Goal: Information Seeking & Learning: Find specific fact

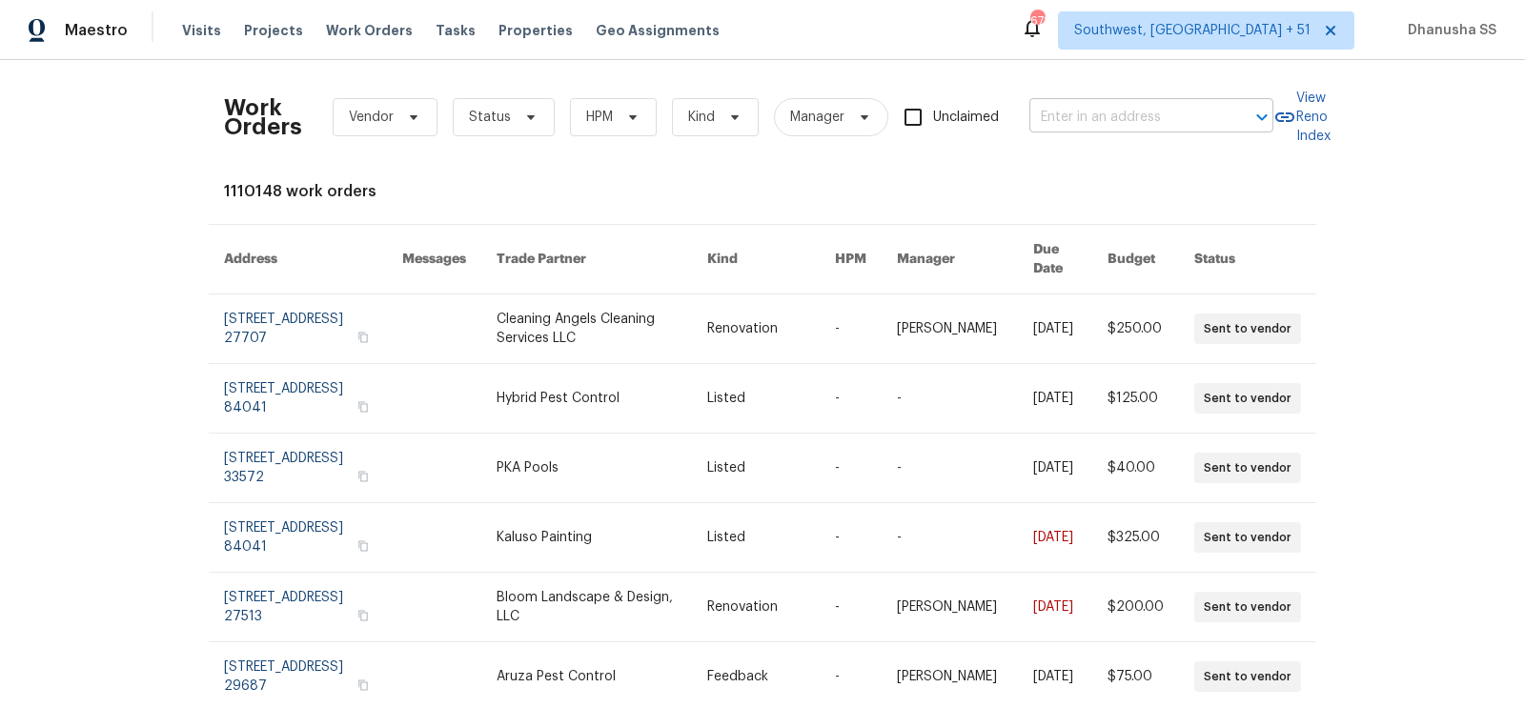
click at [1134, 131] on input "text" at bounding box center [1125, 118] width 191 height 30
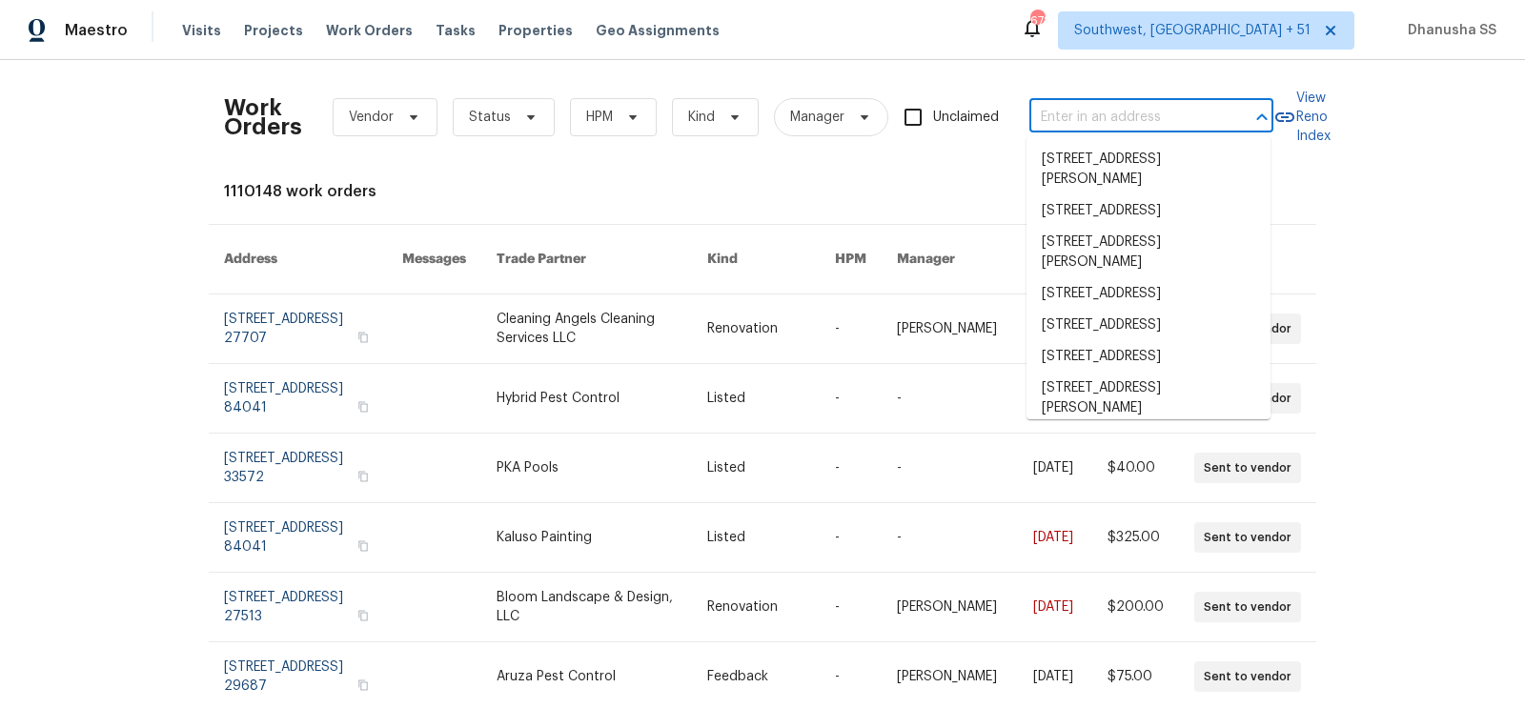
paste input "[STREET_ADDRESS]"
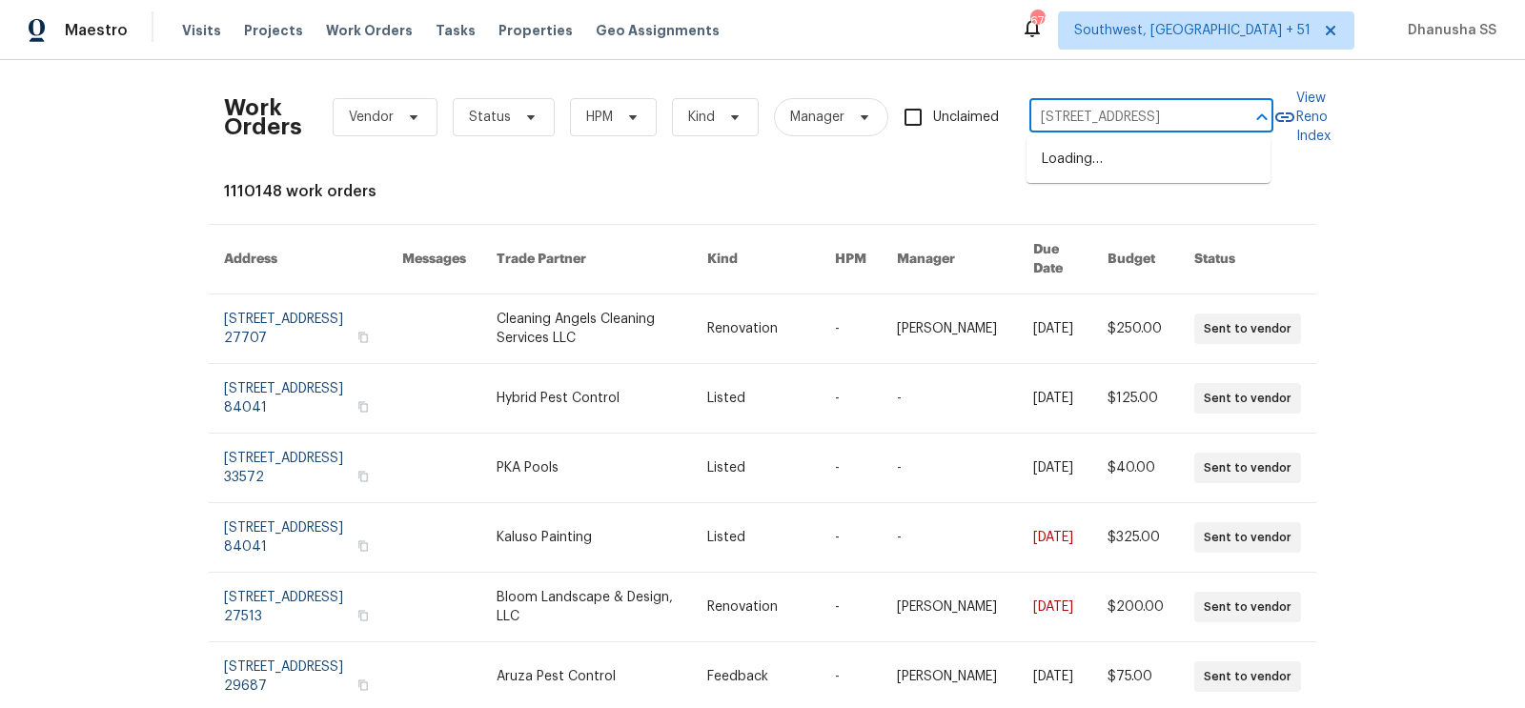
type input "[STREET_ADDRESS]"
click at [1196, 175] on li "[STREET_ADDRESS]" at bounding box center [1149, 159] width 244 height 31
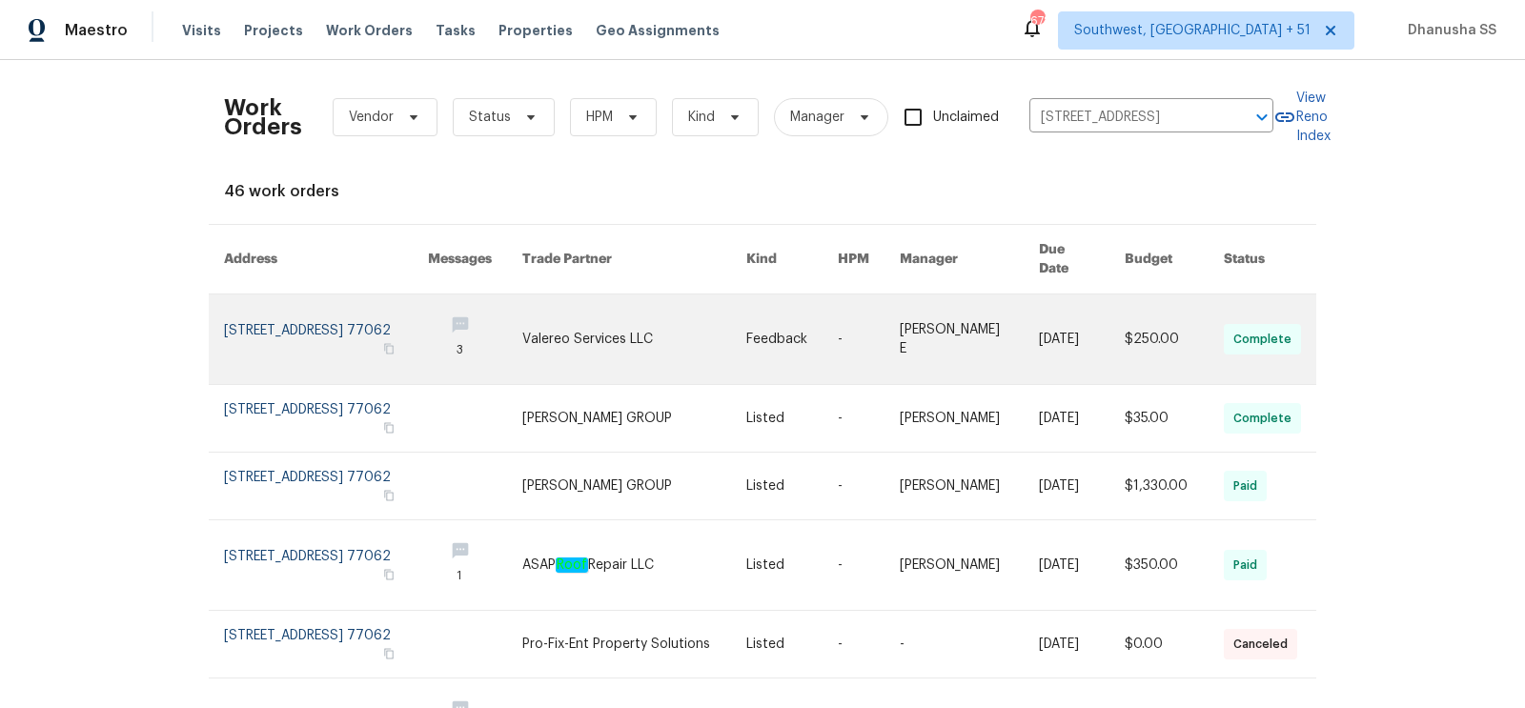
click at [977, 333] on link at bounding box center [969, 340] width 139 height 90
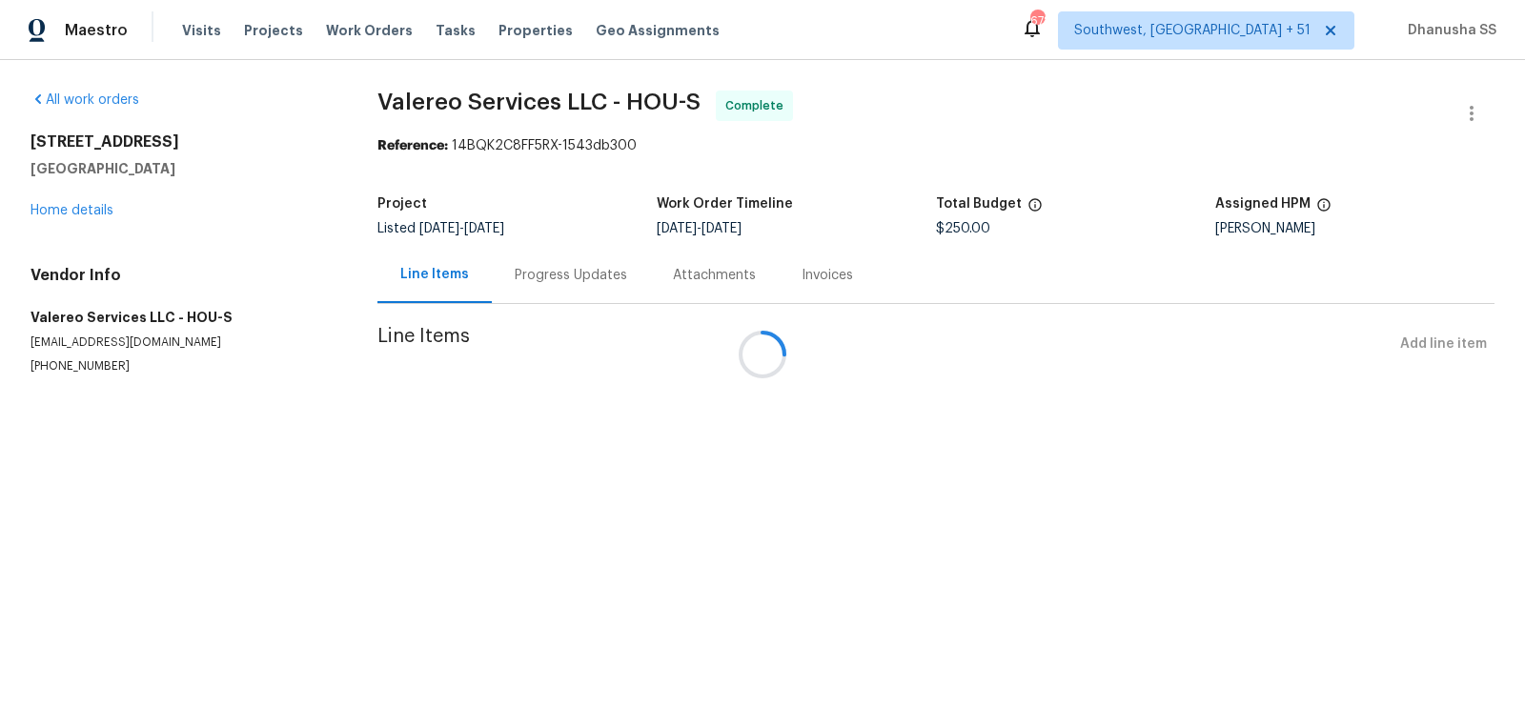
click at [57, 216] on div at bounding box center [762, 354] width 1525 height 708
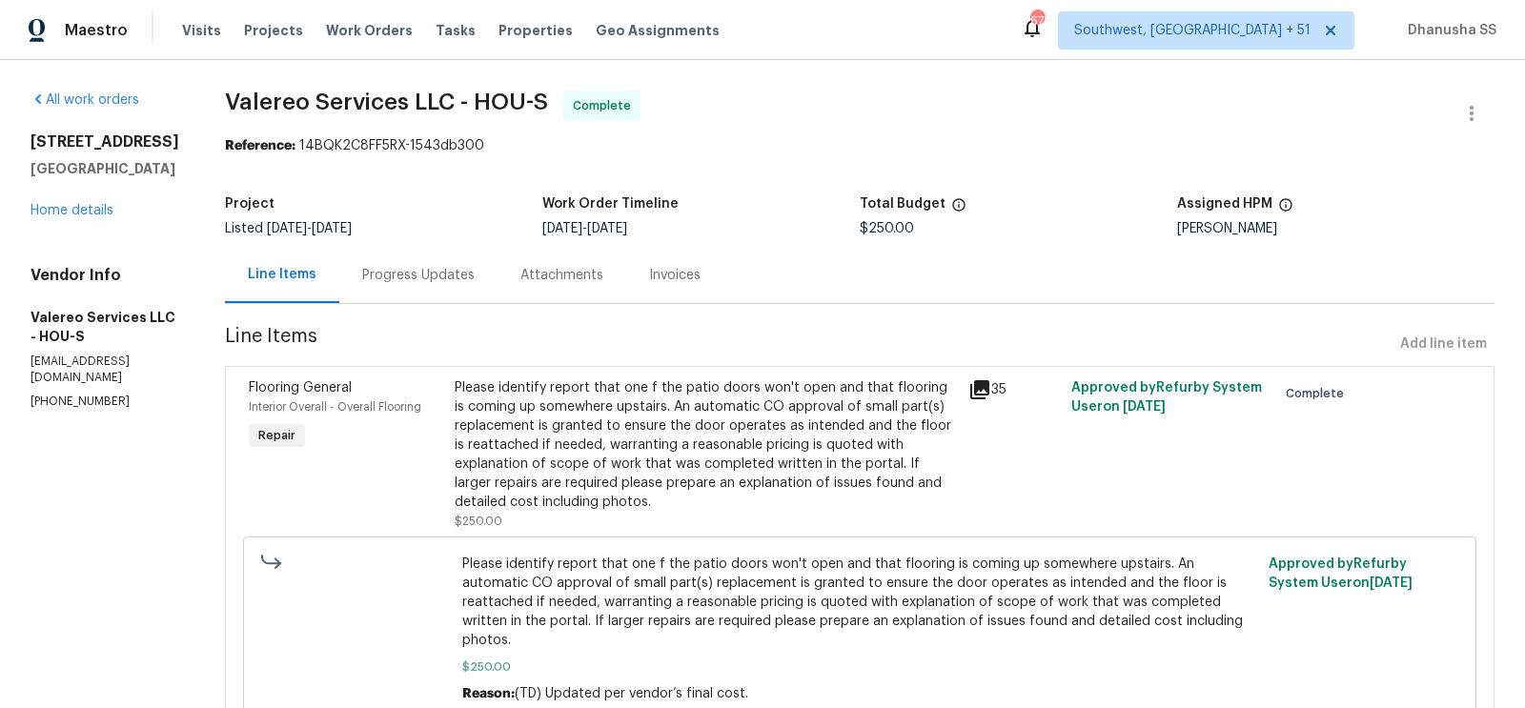
click at [58, 207] on div "[STREET_ADDRESS][PERSON_NAME] Home details" at bounding box center [105, 177] width 149 height 88
click at [66, 217] on link "Home details" at bounding box center [72, 210] width 83 height 13
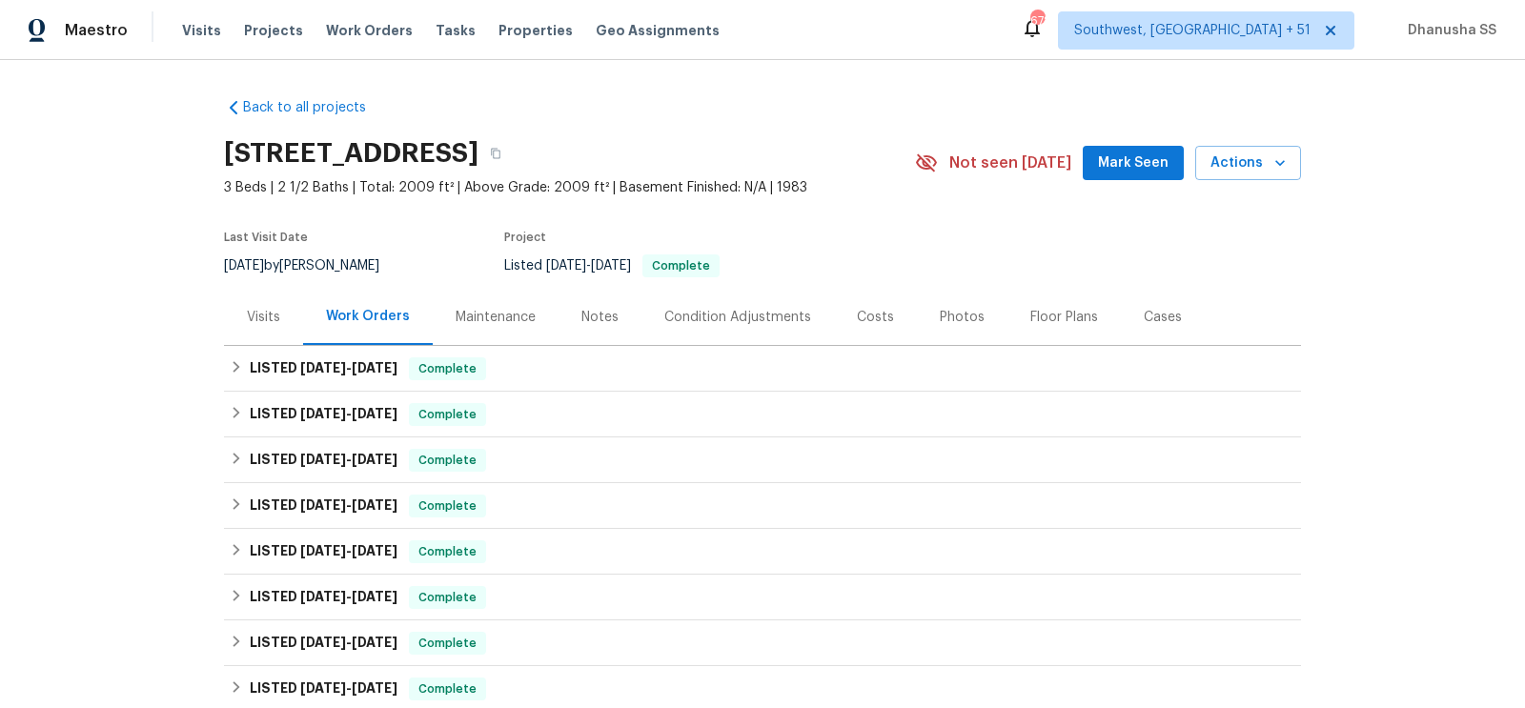
scroll to position [153, 0]
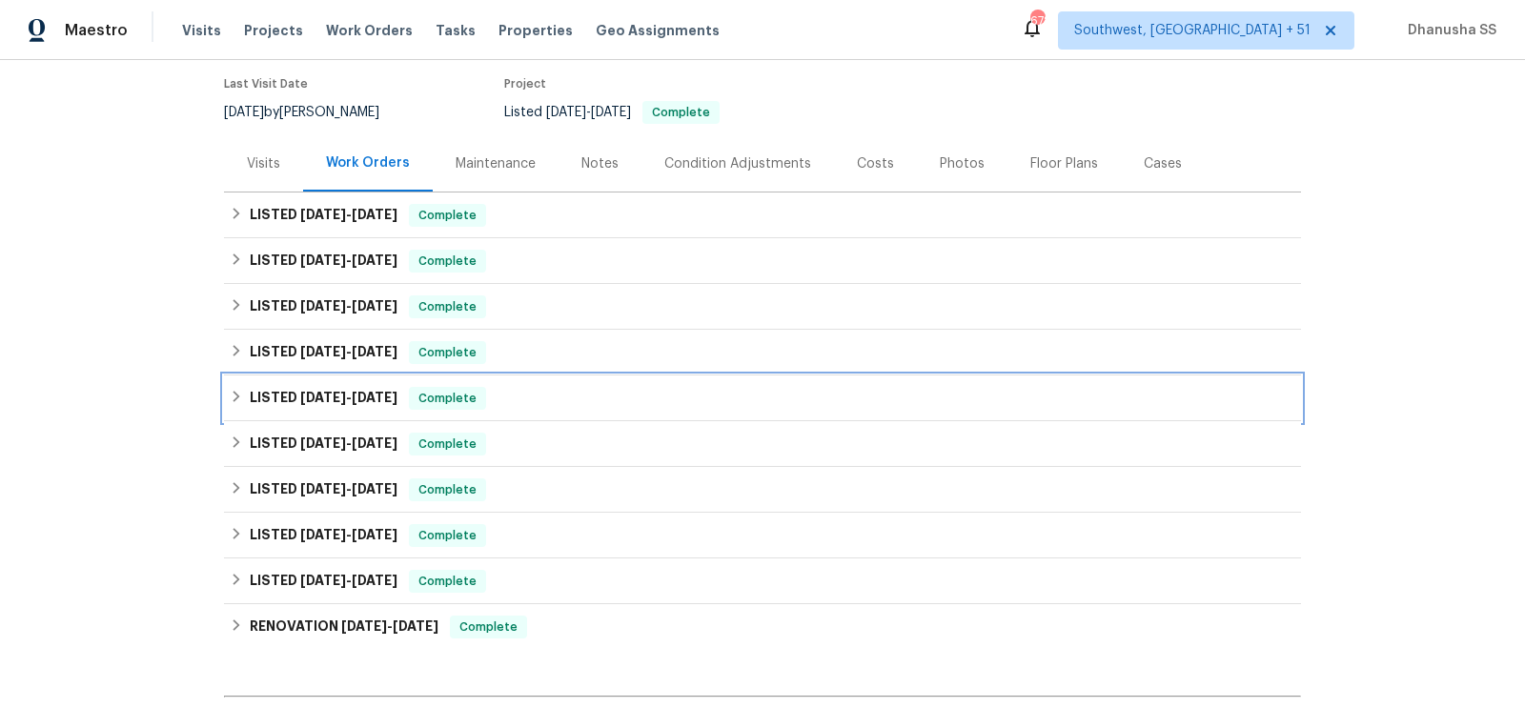
click at [560, 401] on div "LISTED [DATE] - [DATE] Complete" at bounding box center [763, 398] width 1066 height 23
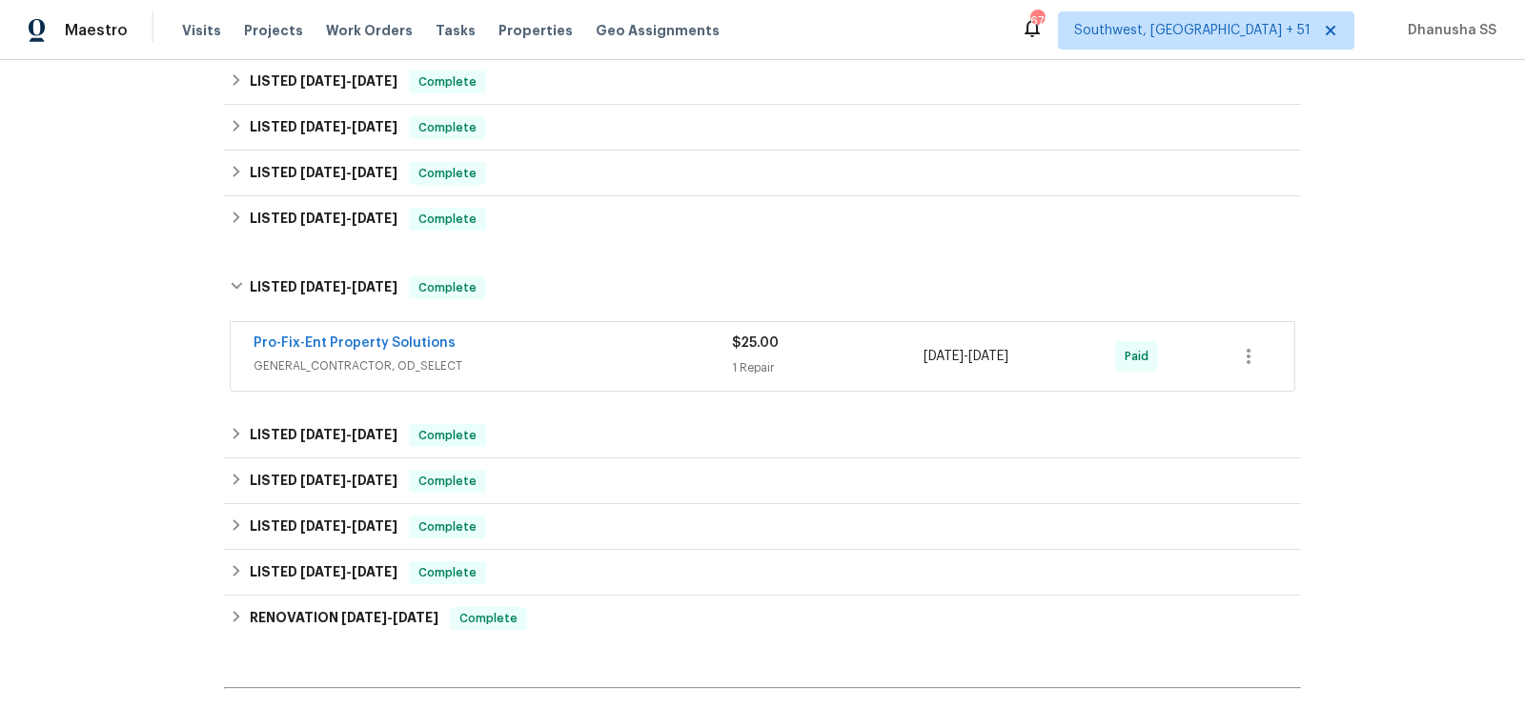
click at [586, 352] on div "Pro-Fix-Ent Property Solutions" at bounding box center [493, 345] width 479 height 23
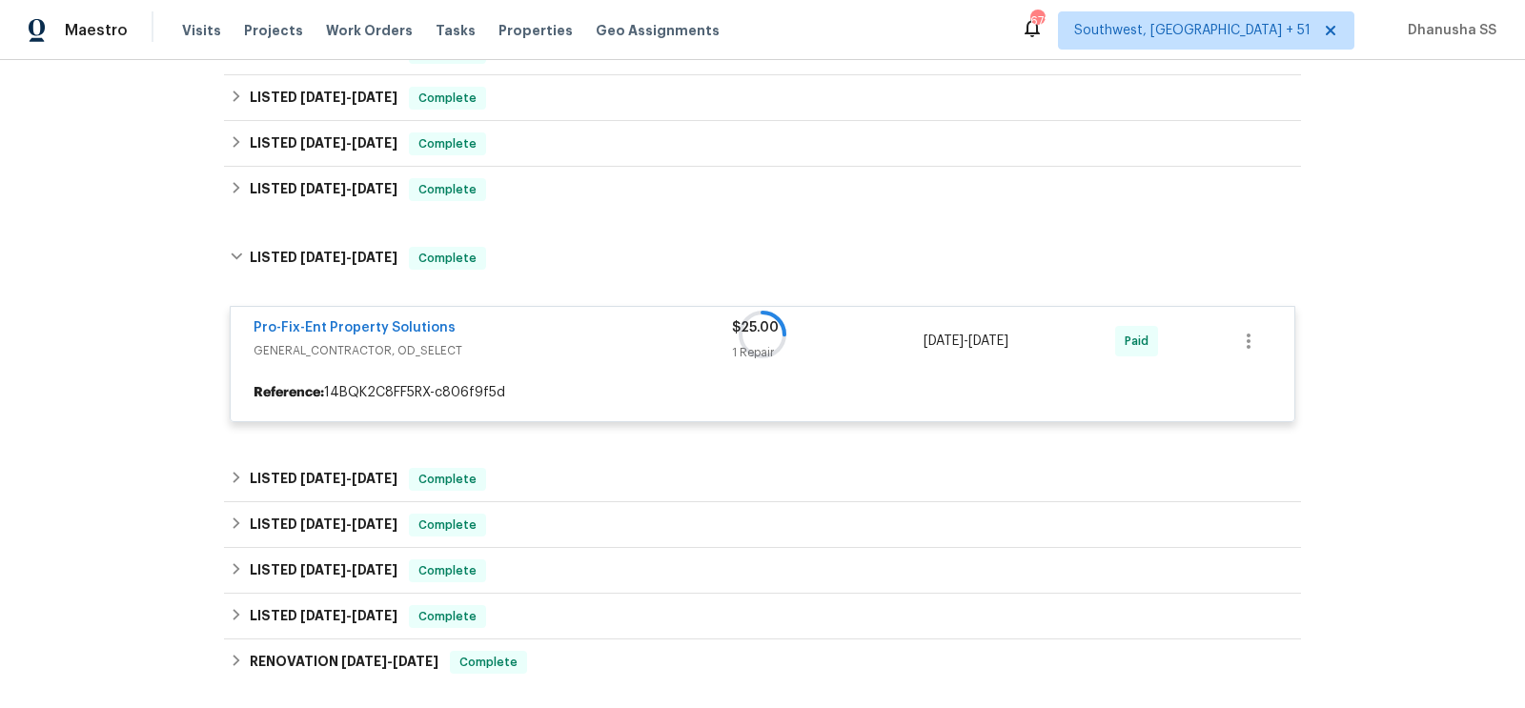
scroll to position [329, 0]
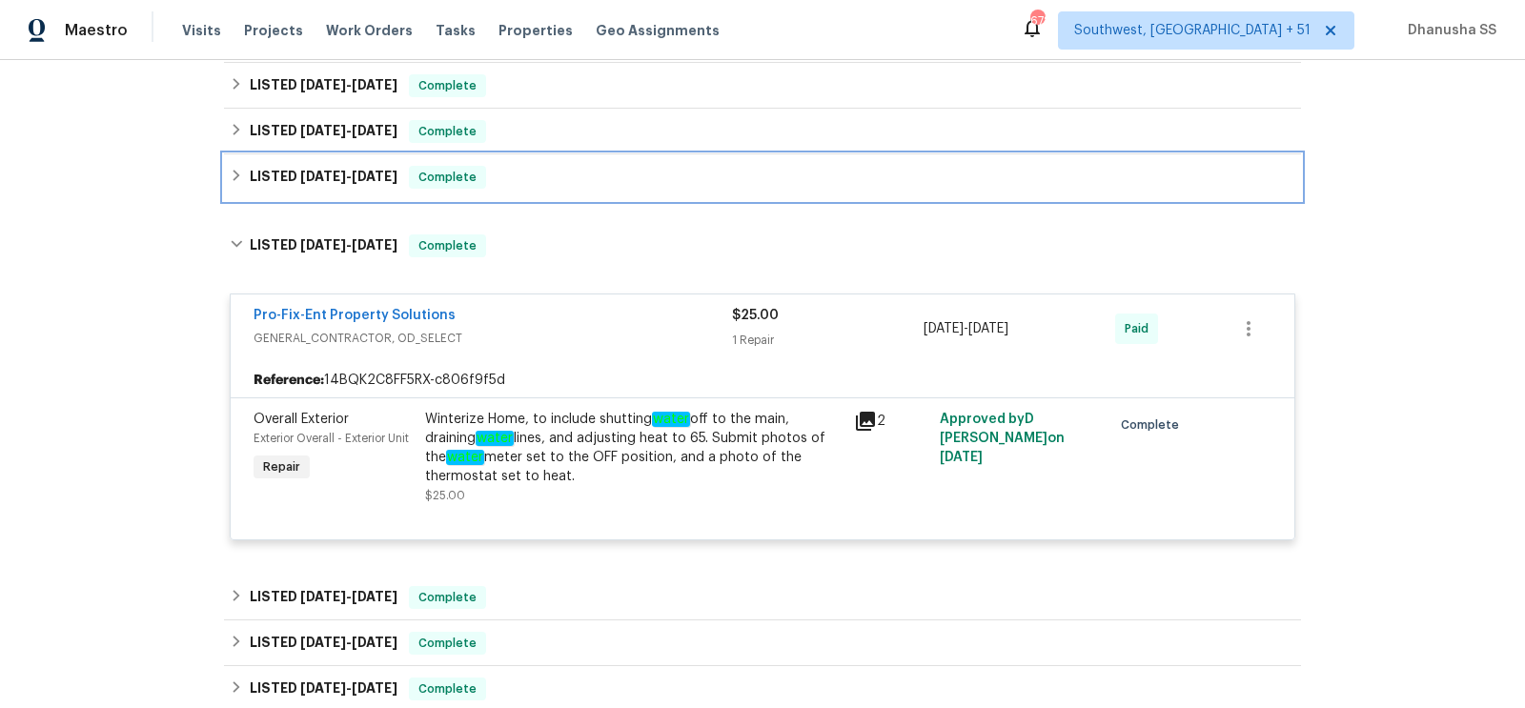
click at [538, 184] on div "LISTED [DATE] - [DATE] Complete" at bounding box center [763, 177] width 1066 height 23
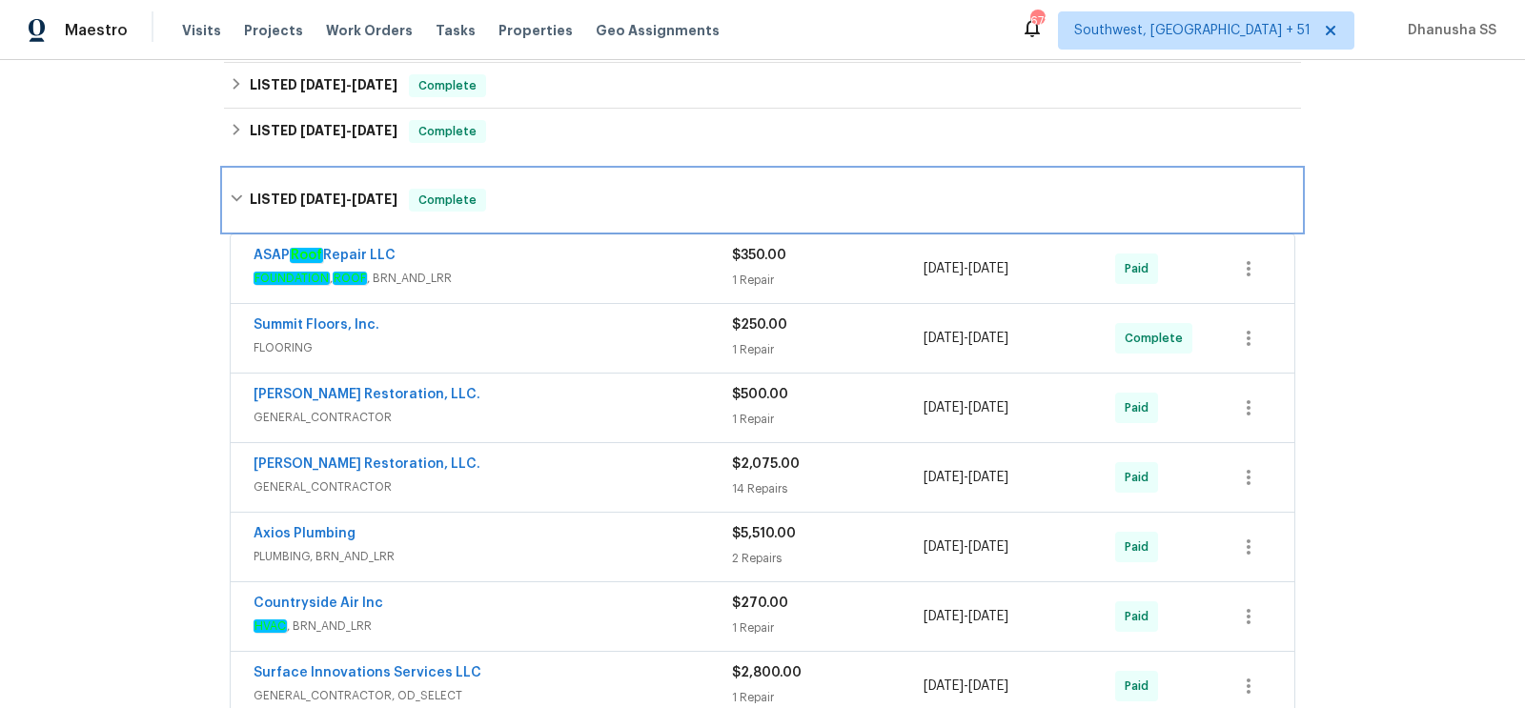
scroll to position [885, 0]
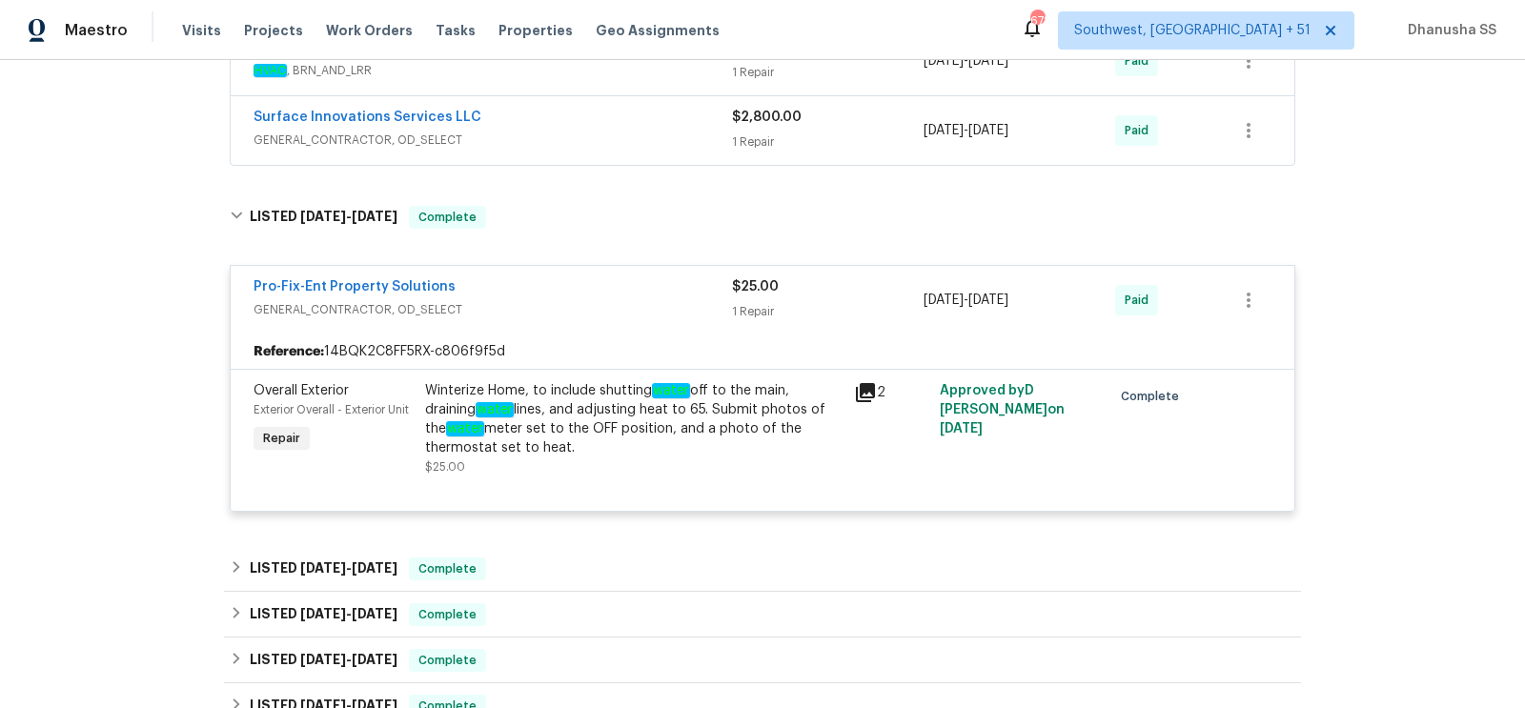
click at [623, 131] on span "GENERAL_CONTRACTOR, OD_SELECT" at bounding box center [493, 140] width 479 height 19
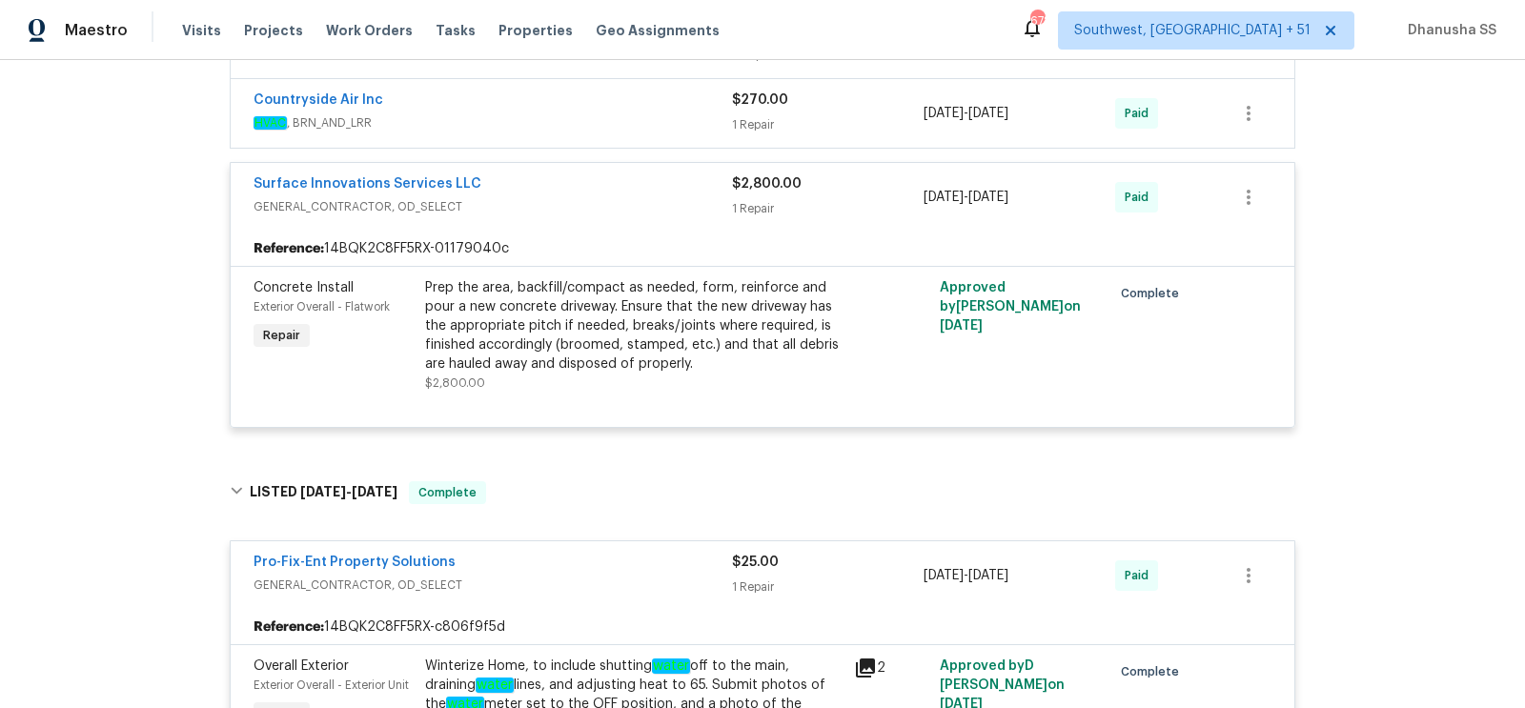
scroll to position [822, 0]
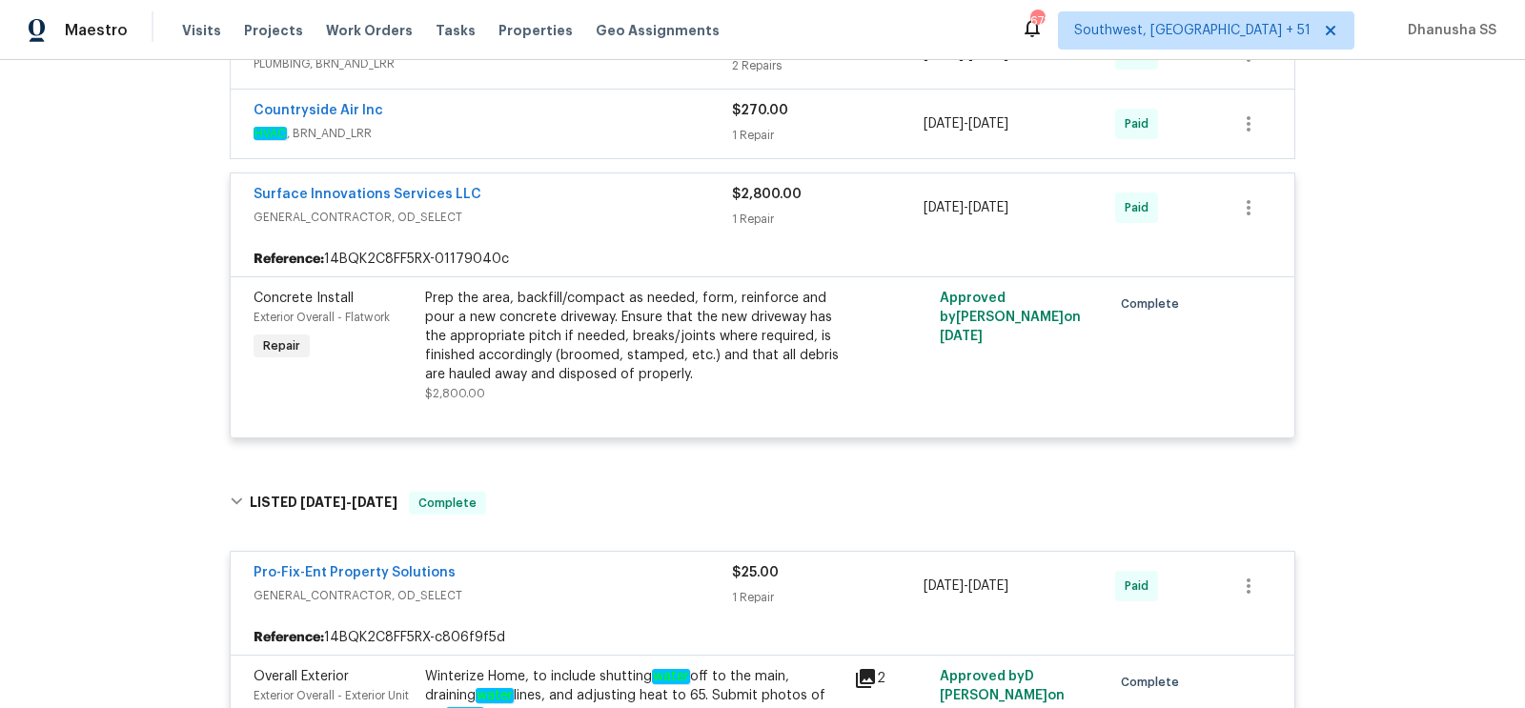
click at [623, 130] on span "HVAC , BRN_AND_LRR" at bounding box center [493, 133] width 479 height 19
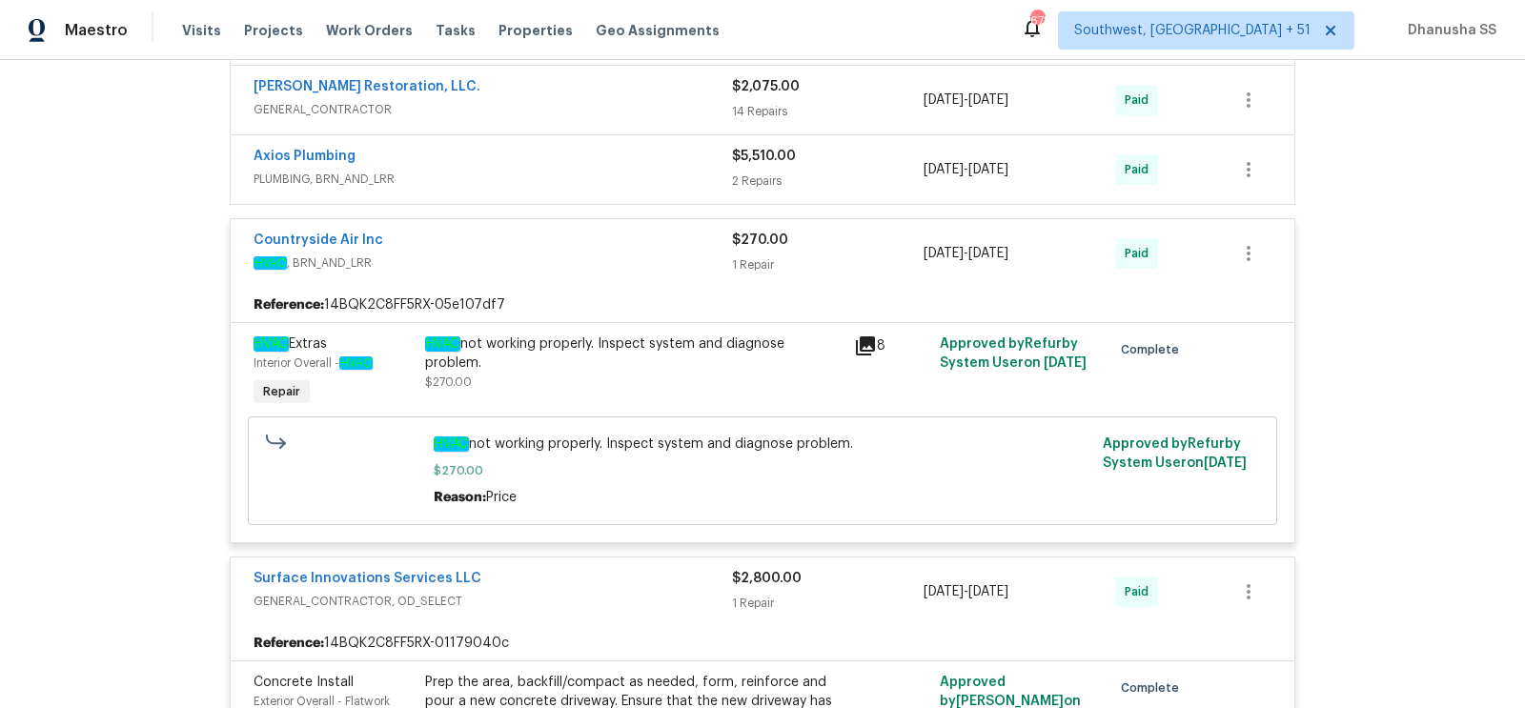
scroll to position [649, 0]
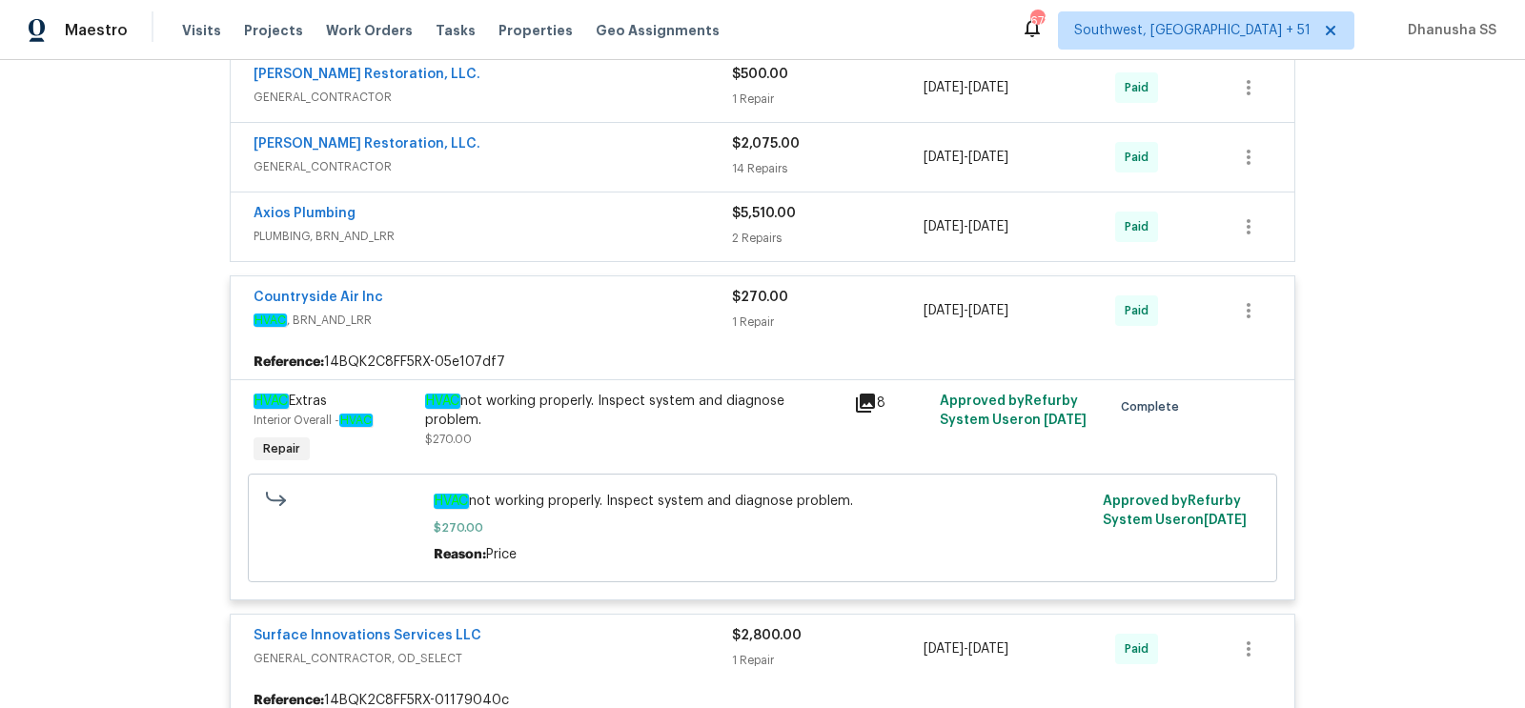
click at [675, 227] on span "PLUMBING, BRN_AND_LRR" at bounding box center [493, 236] width 479 height 19
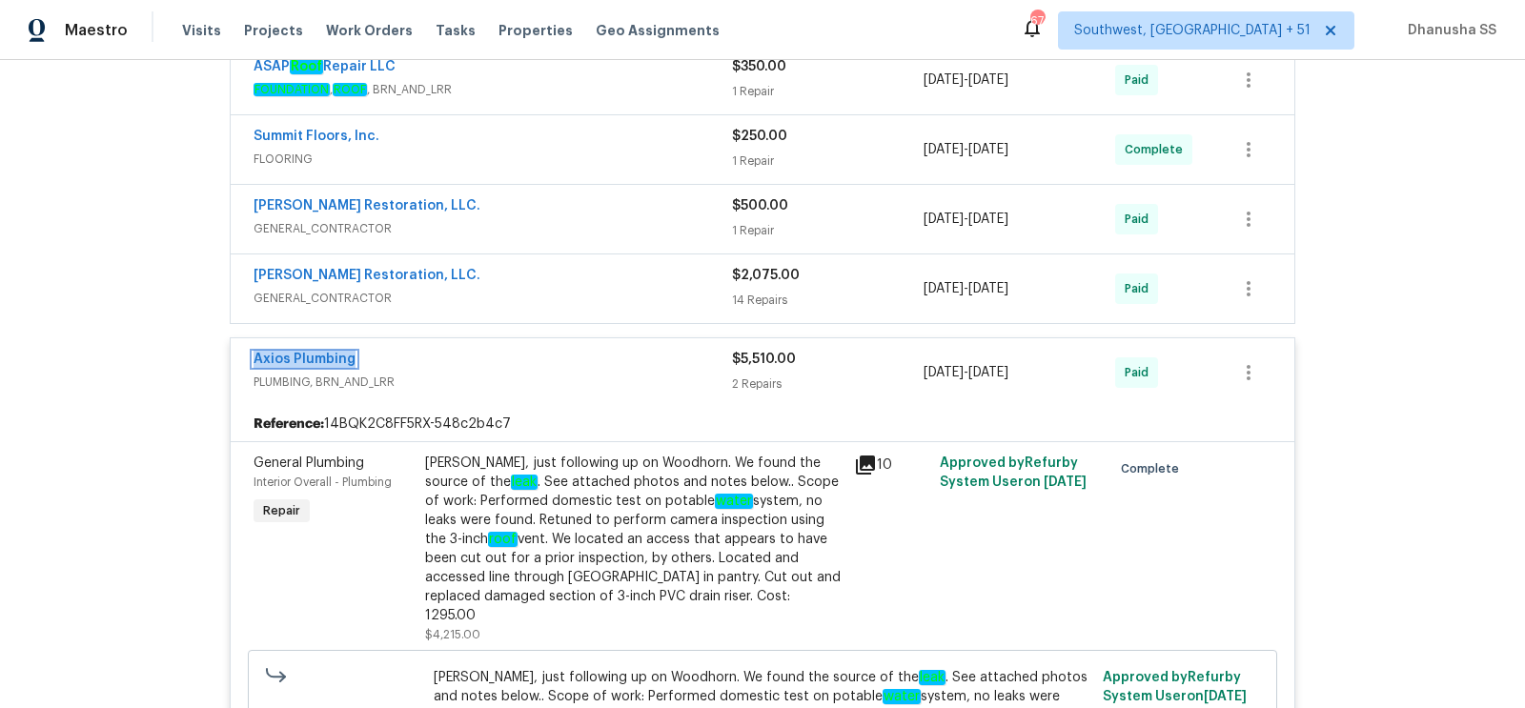
scroll to position [505, 0]
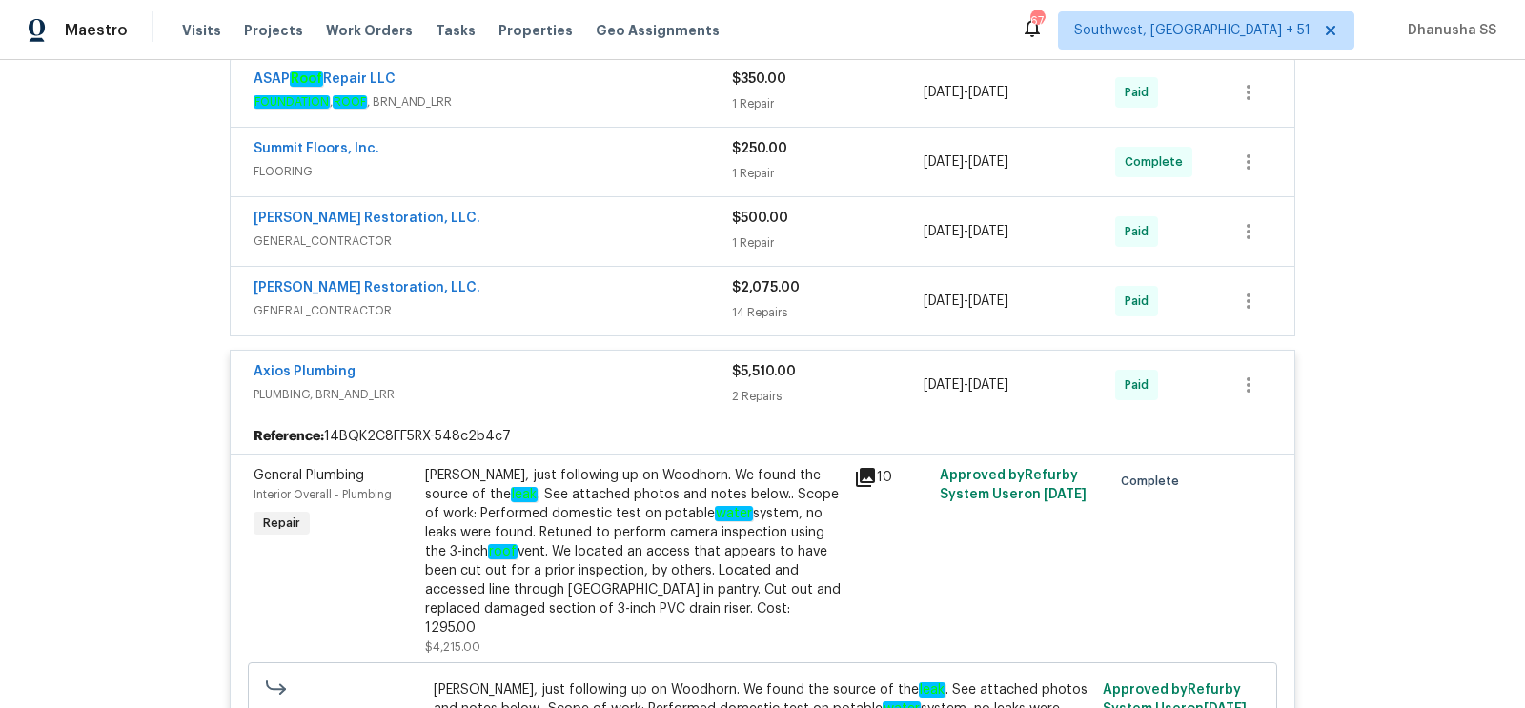
click at [684, 296] on div "[PERSON_NAME] Restoration, LLC." at bounding box center [493, 289] width 479 height 23
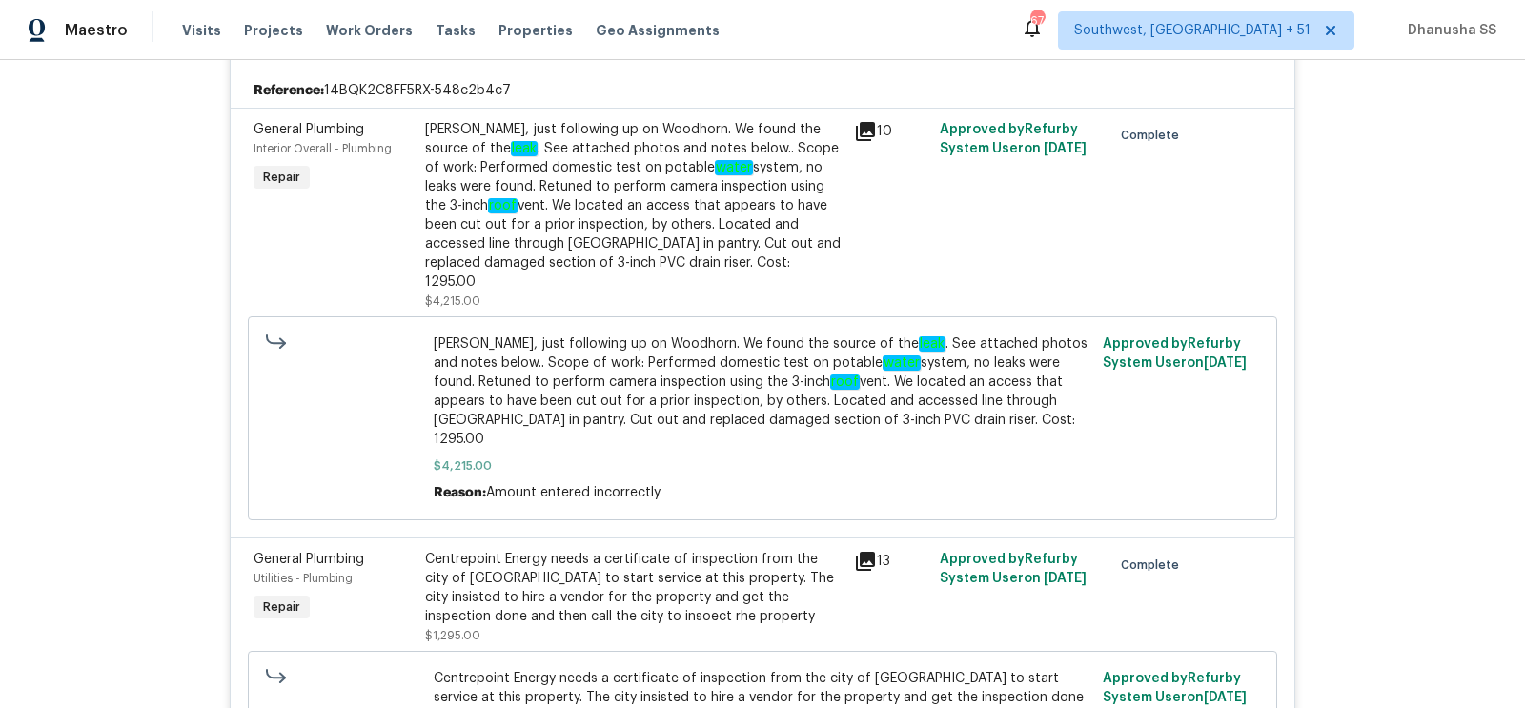
scroll to position [2581, 0]
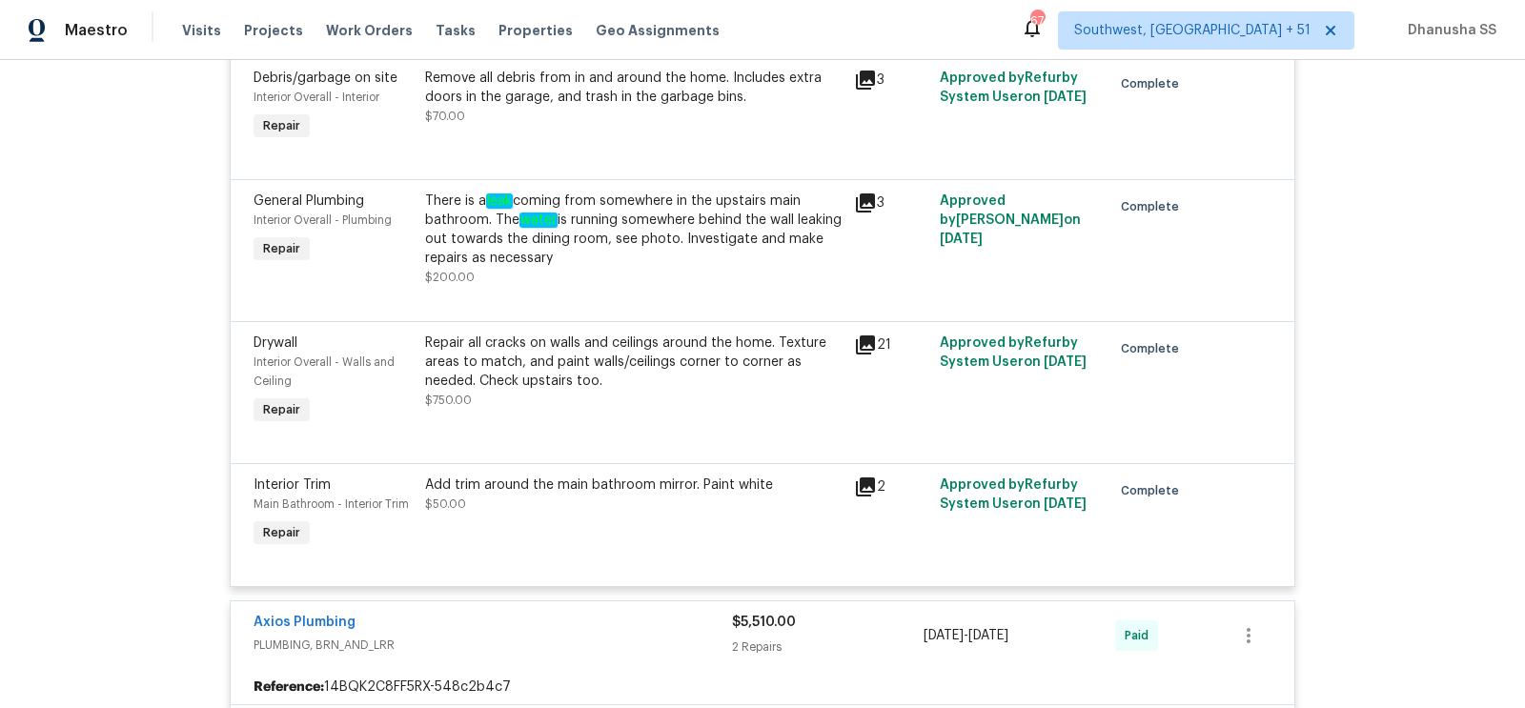
click at [489, 194] on em "leak" at bounding box center [499, 201] width 27 height 15
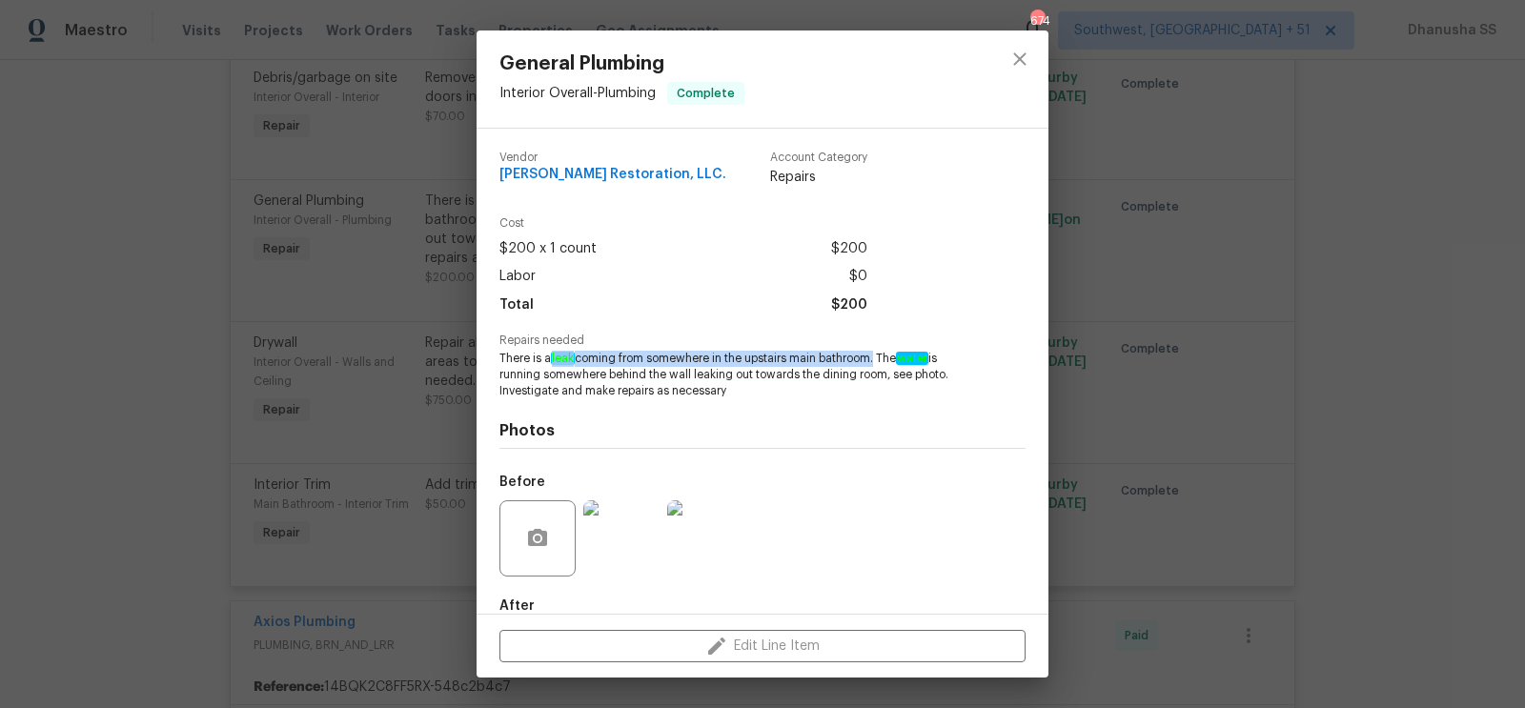
drag, startPoint x: 554, startPoint y: 359, endPoint x: 878, endPoint y: 360, distance: 324.1
click at [878, 360] on span "There is a leak coming from somewhere in the upstairs main bathroom. The water …" at bounding box center [737, 375] width 474 height 48
copy span "leak coming from somewhere in the upstairs main bathroom"
click at [1023, 50] on icon "close" at bounding box center [1020, 59] width 23 height 23
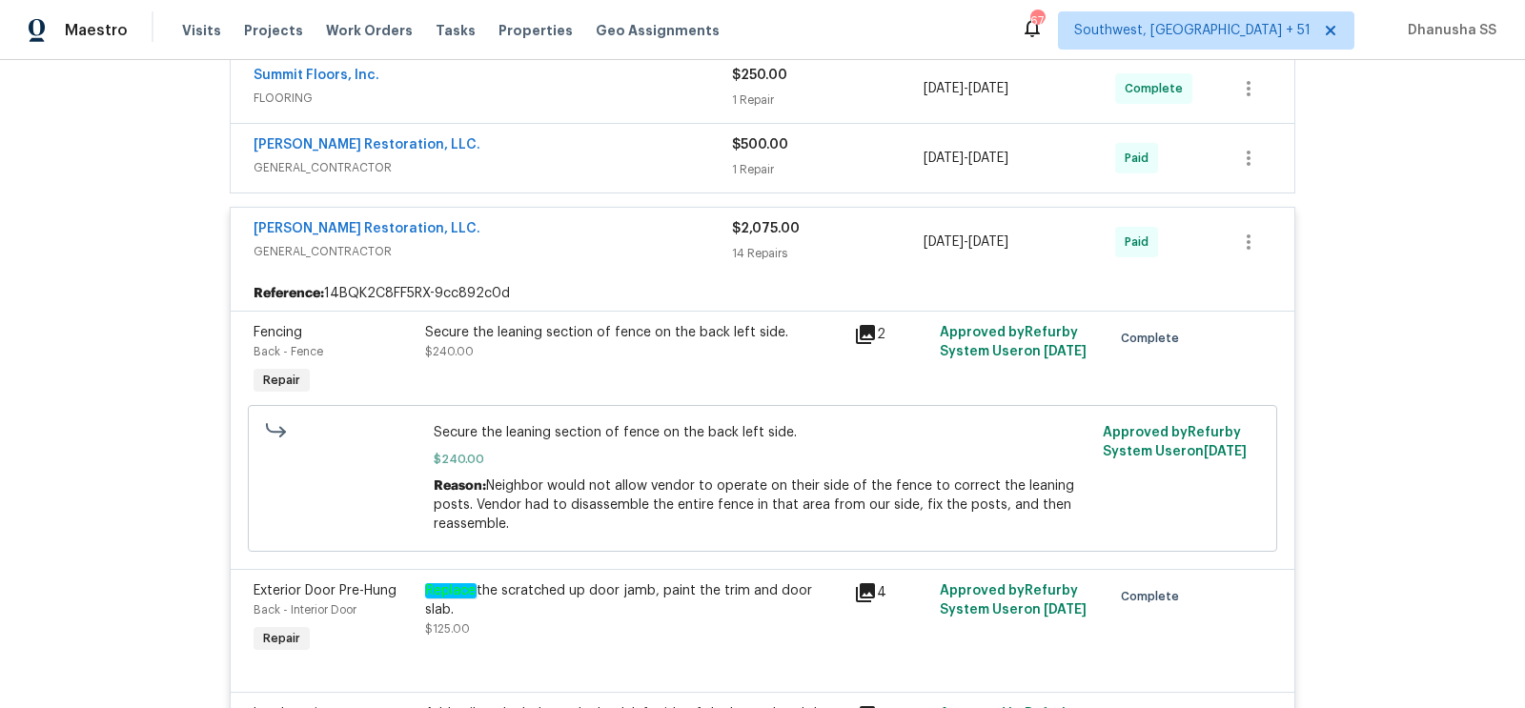
scroll to position [479, 0]
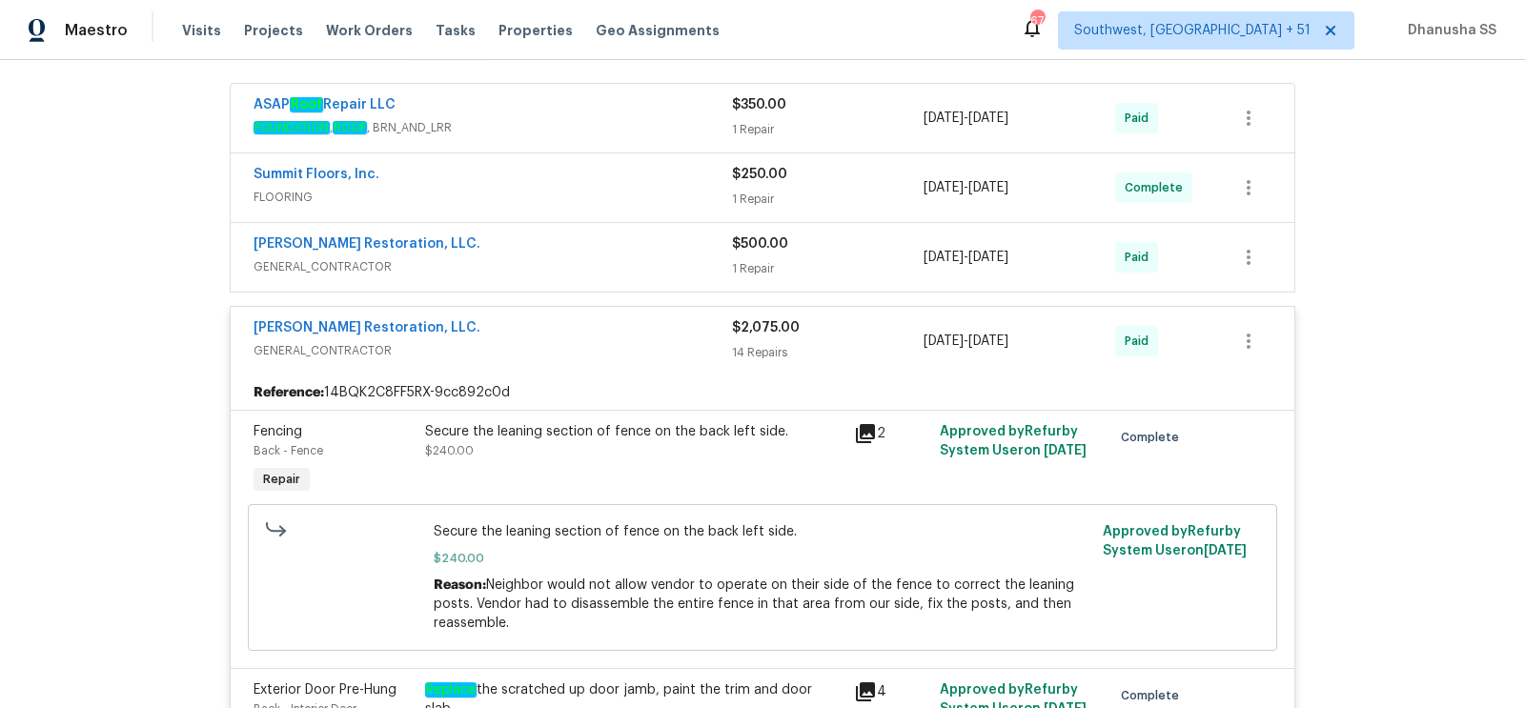
click at [667, 249] on div "[PERSON_NAME] Restoration, LLC." at bounding box center [493, 246] width 479 height 23
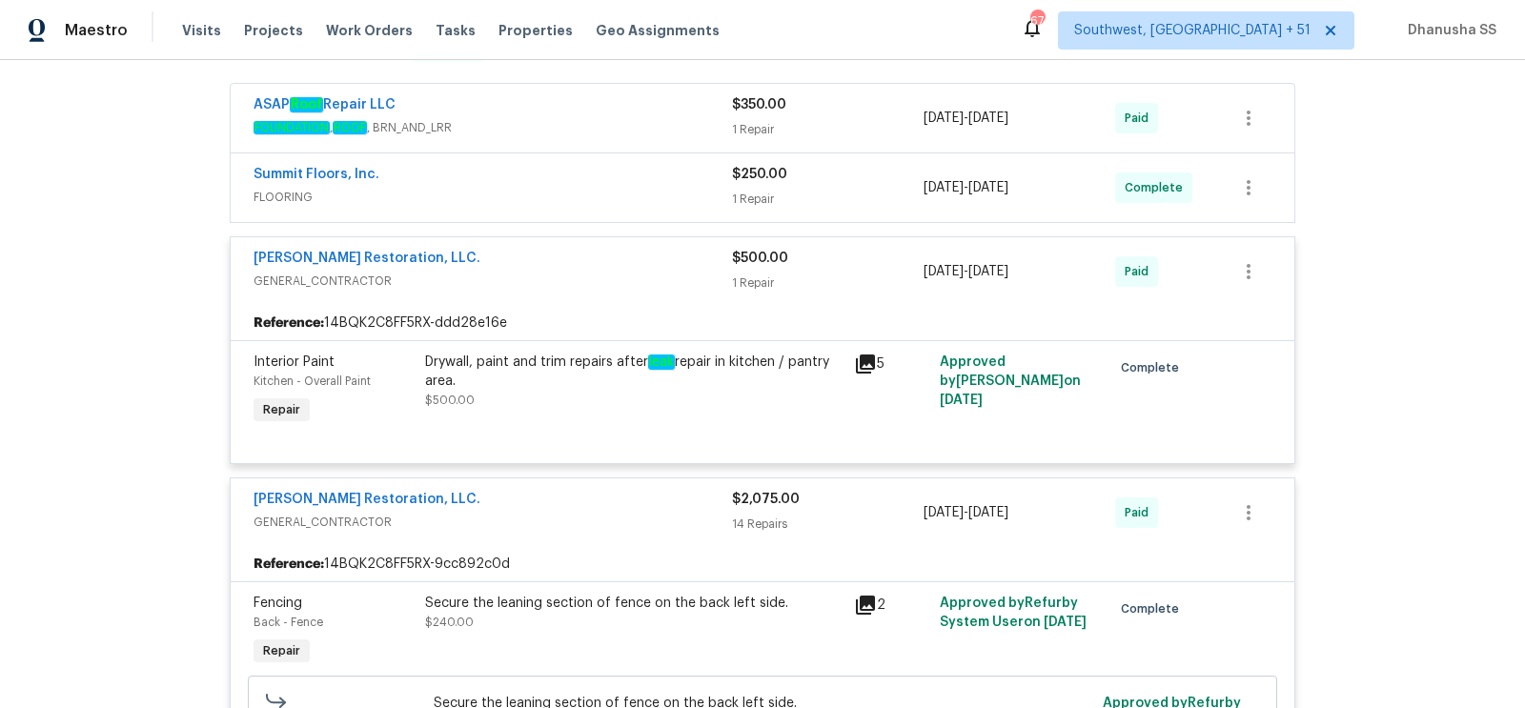
click at [668, 194] on span "FLOORING" at bounding box center [493, 197] width 479 height 19
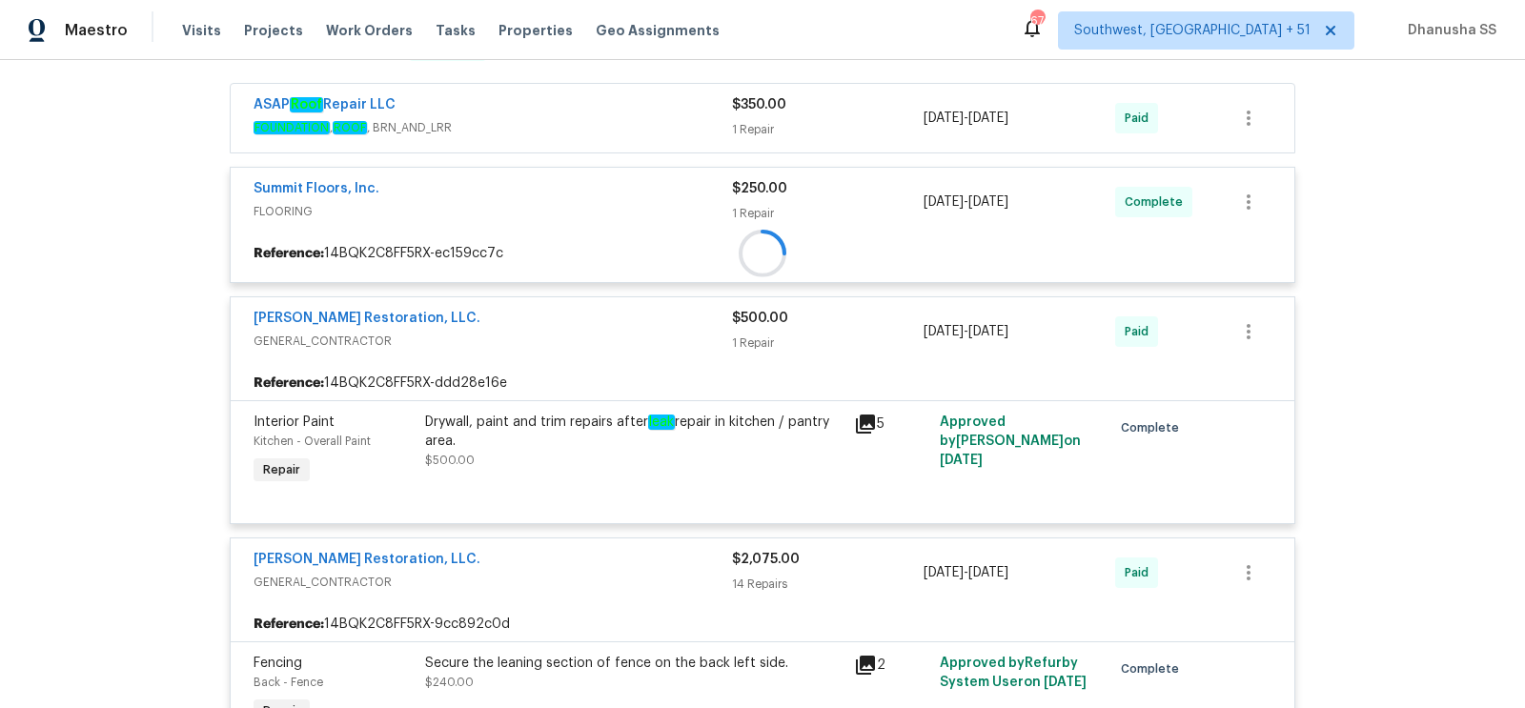
scroll to position [392, 0]
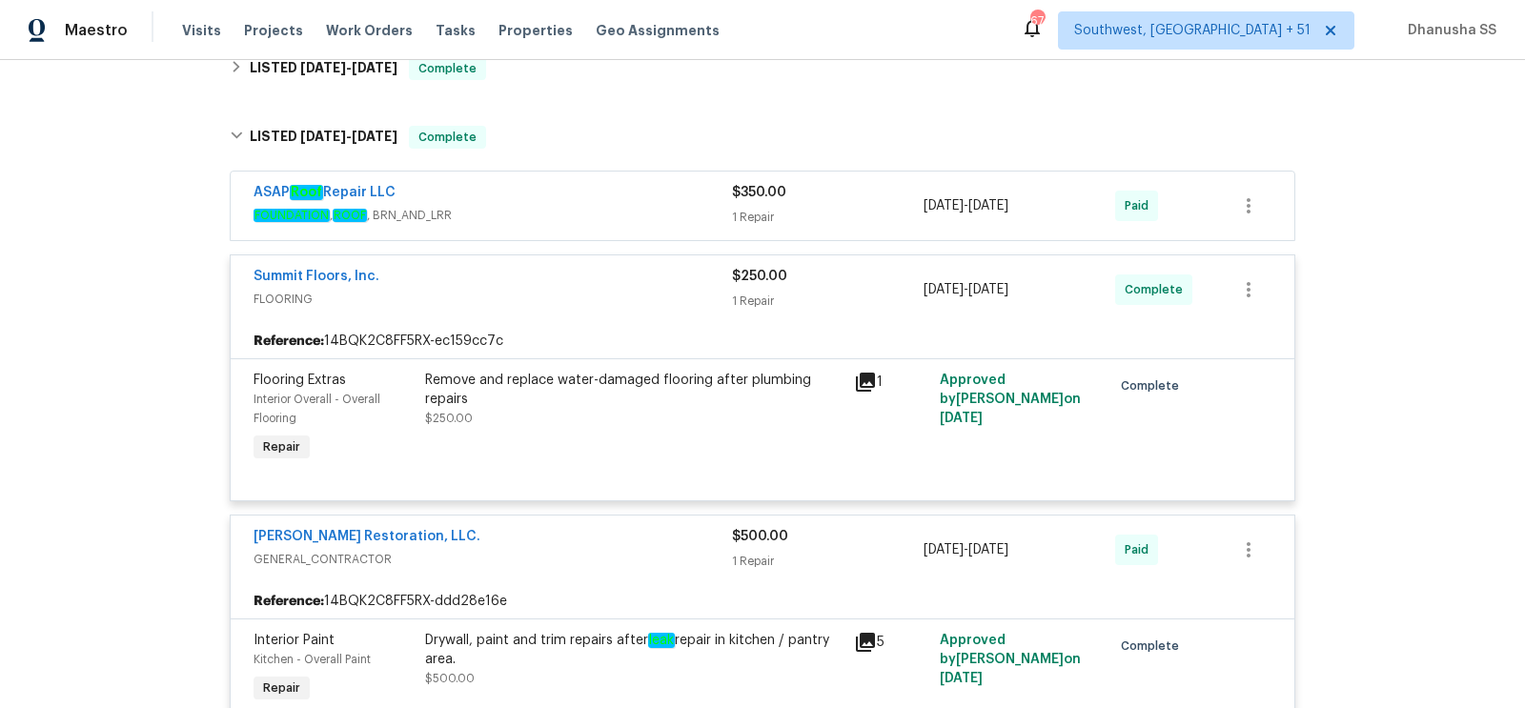
click at [664, 209] on span "FOUNDATION , ROOF , BRN_AND_LRR" at bounding box center [493, 215] width 479 height 19
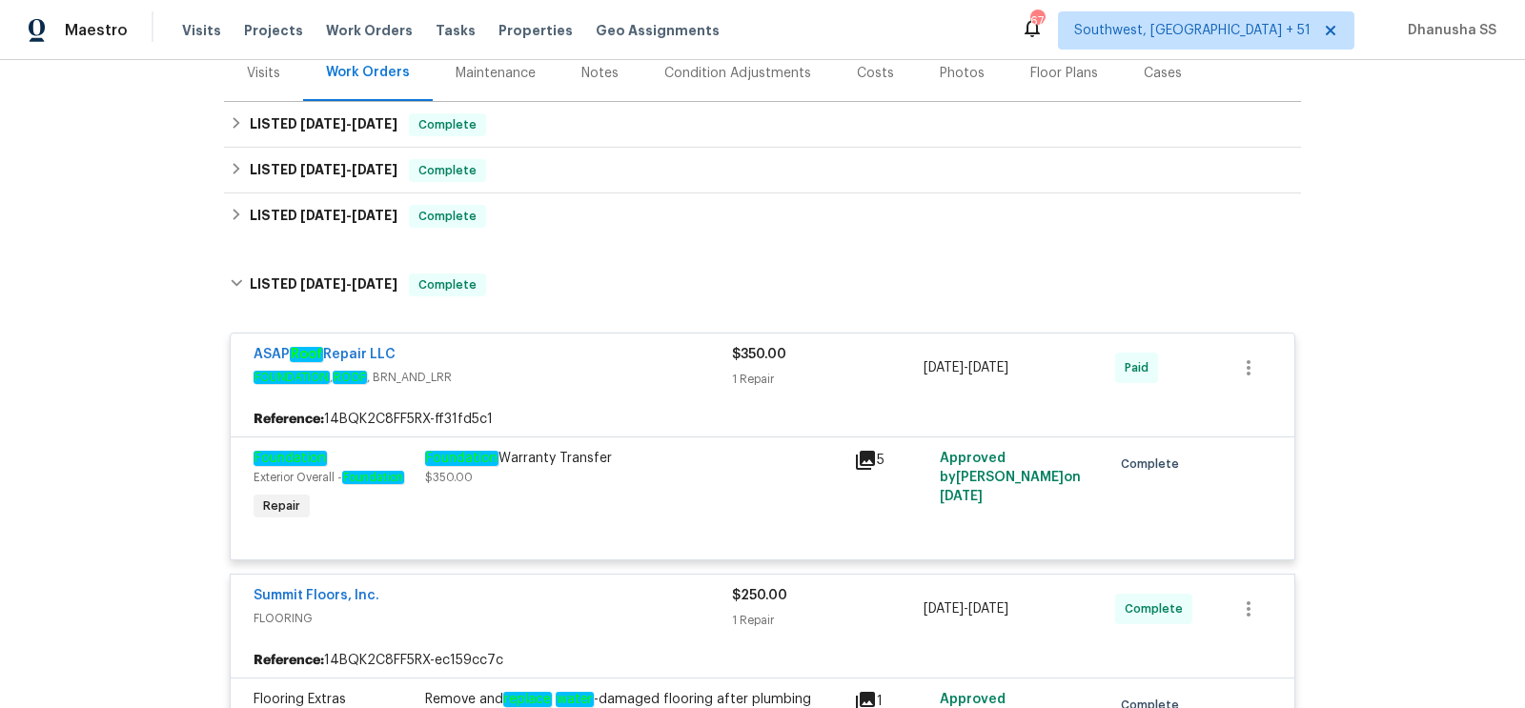
scroll to position [182, 0]
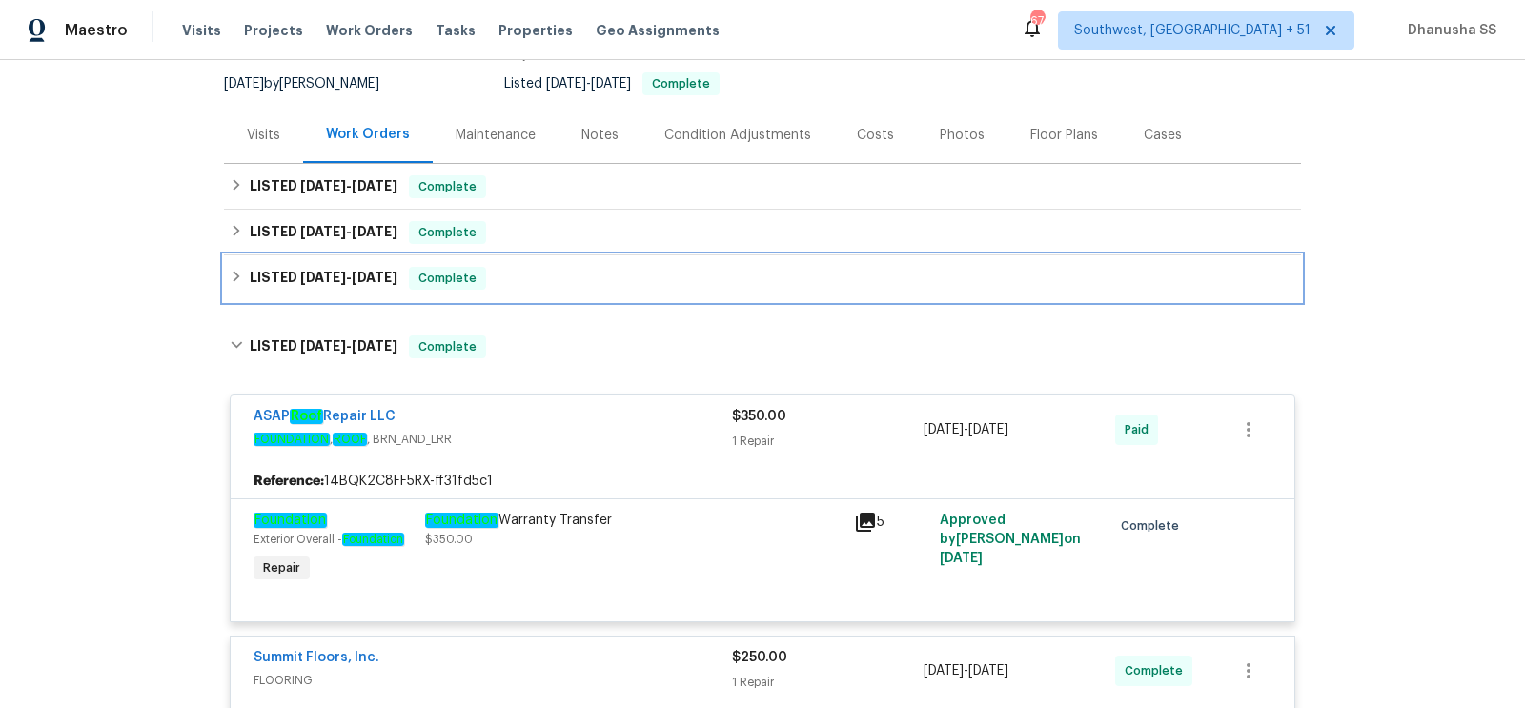
click at [555, 288] on div "LISTED [DATE] - [DATE] Complete" at bounding box center [763, 278] width 1066 height 23
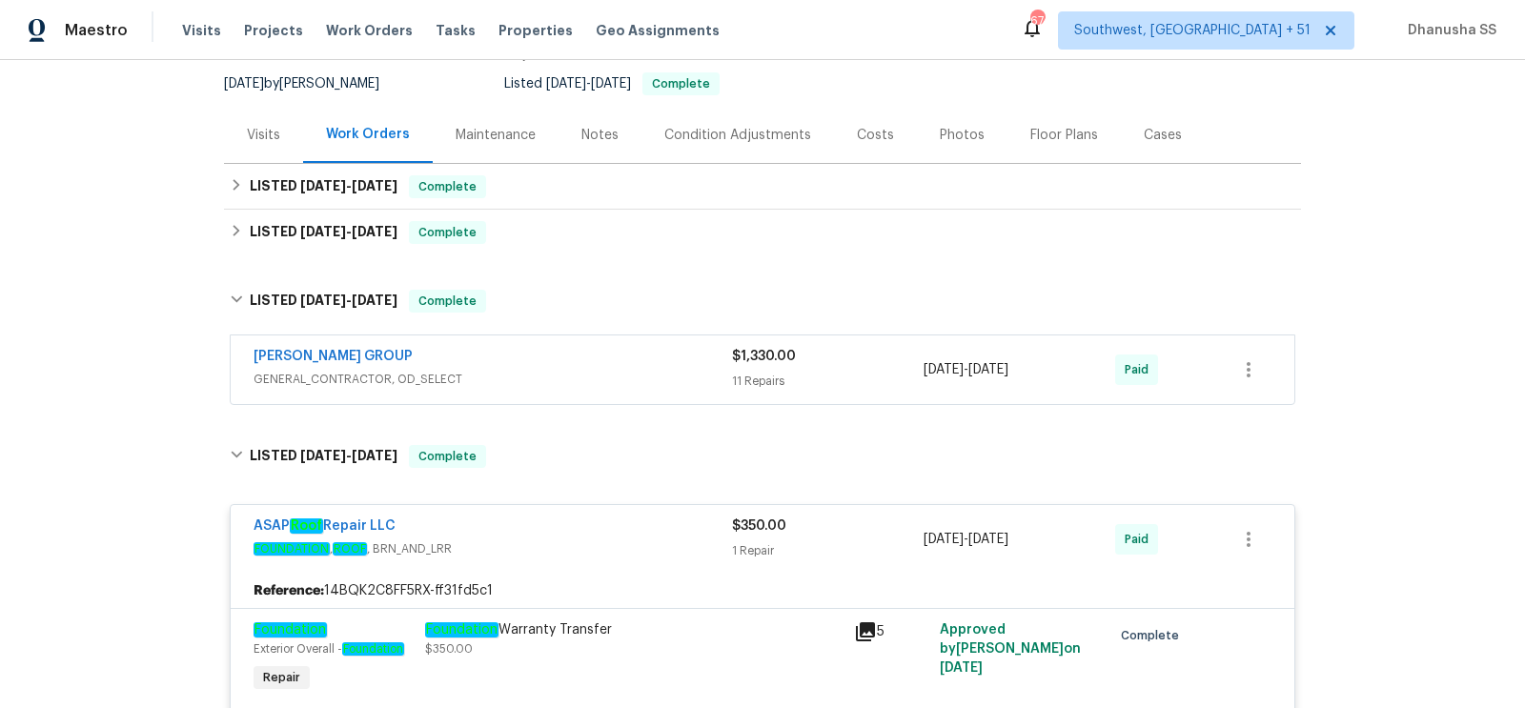
click at [599, 373] on span "GENERAL_CONTRACTOR, OD_SELECT" at bounding box center [493, 379] width 479 height 19
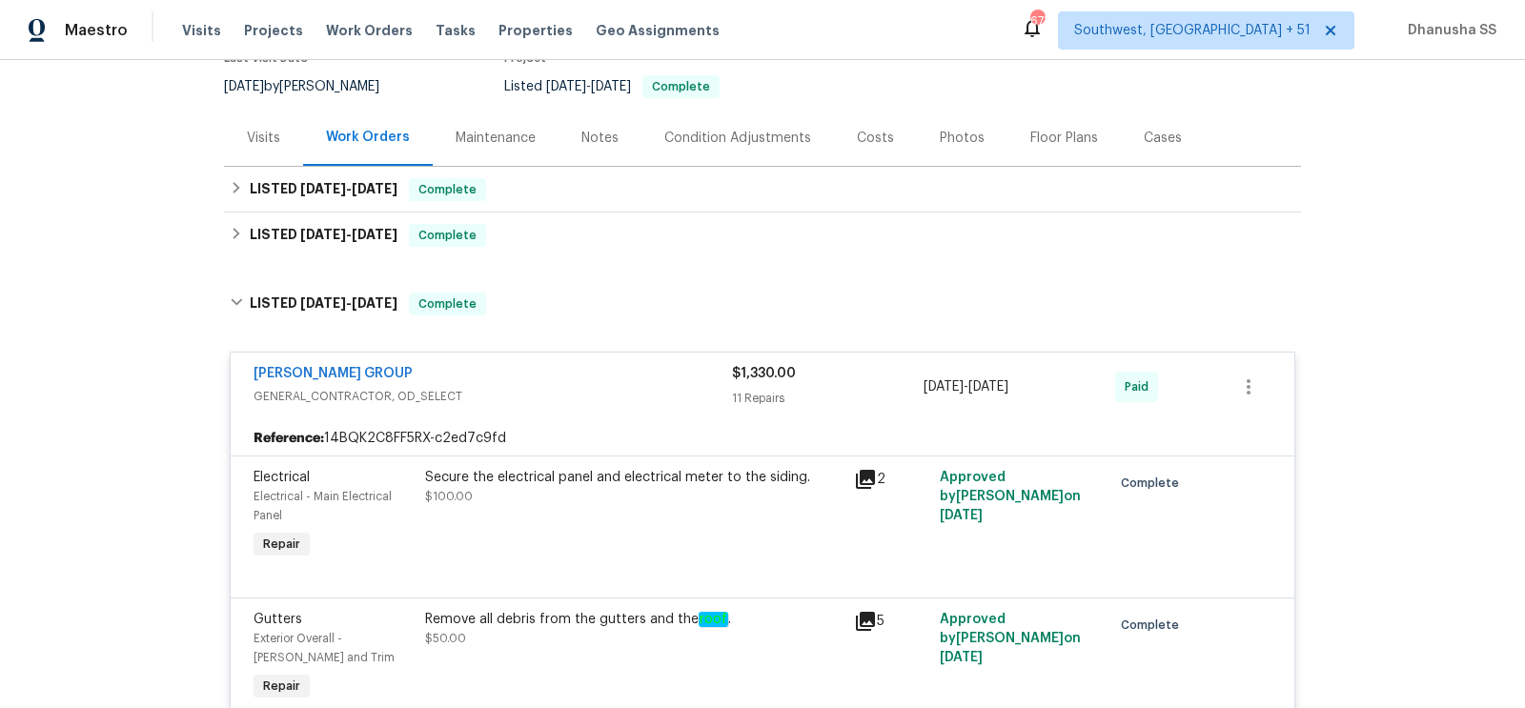
scroll to position [156, 0]
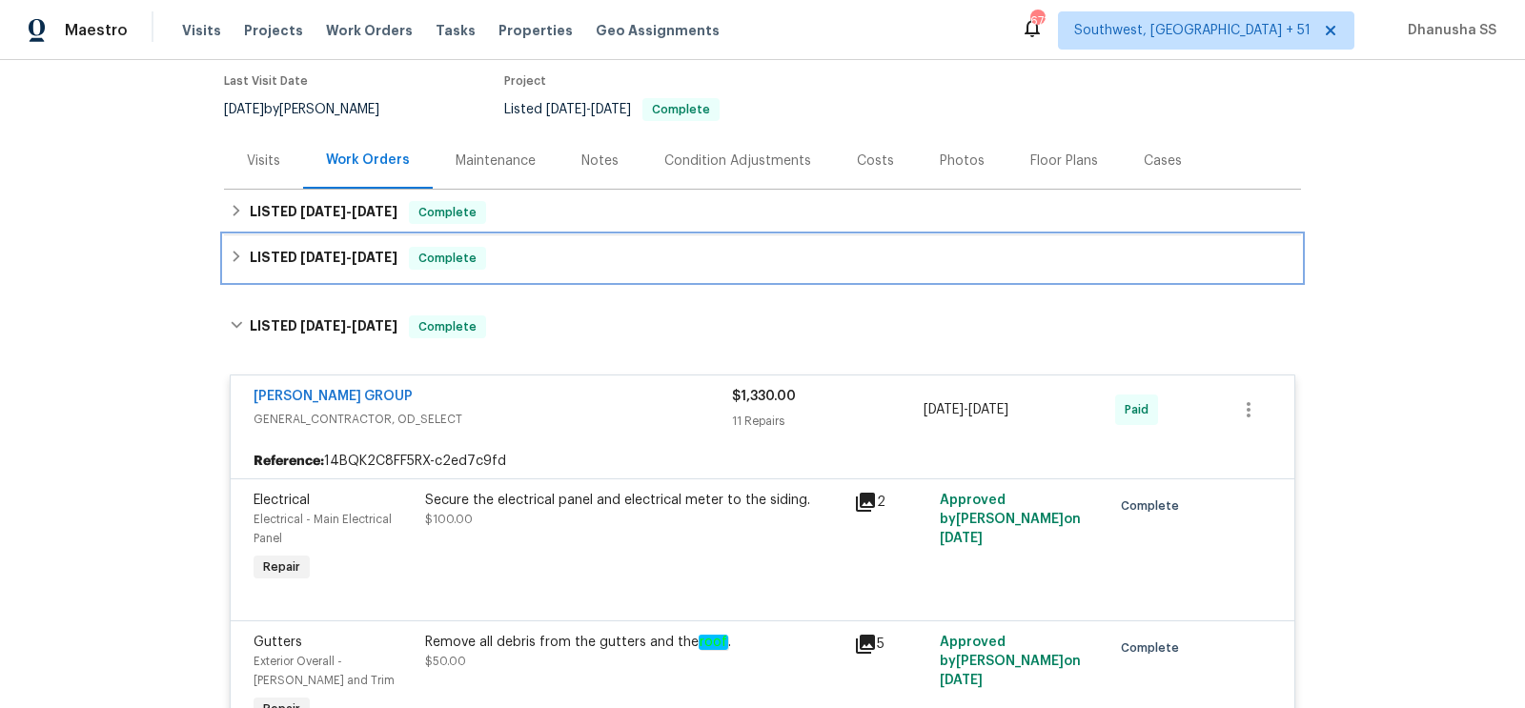
click at [584, 253] on div "LISTED [DATE] - [DATE] Complete" at bounding box center [763, 258] width 1066 height 23
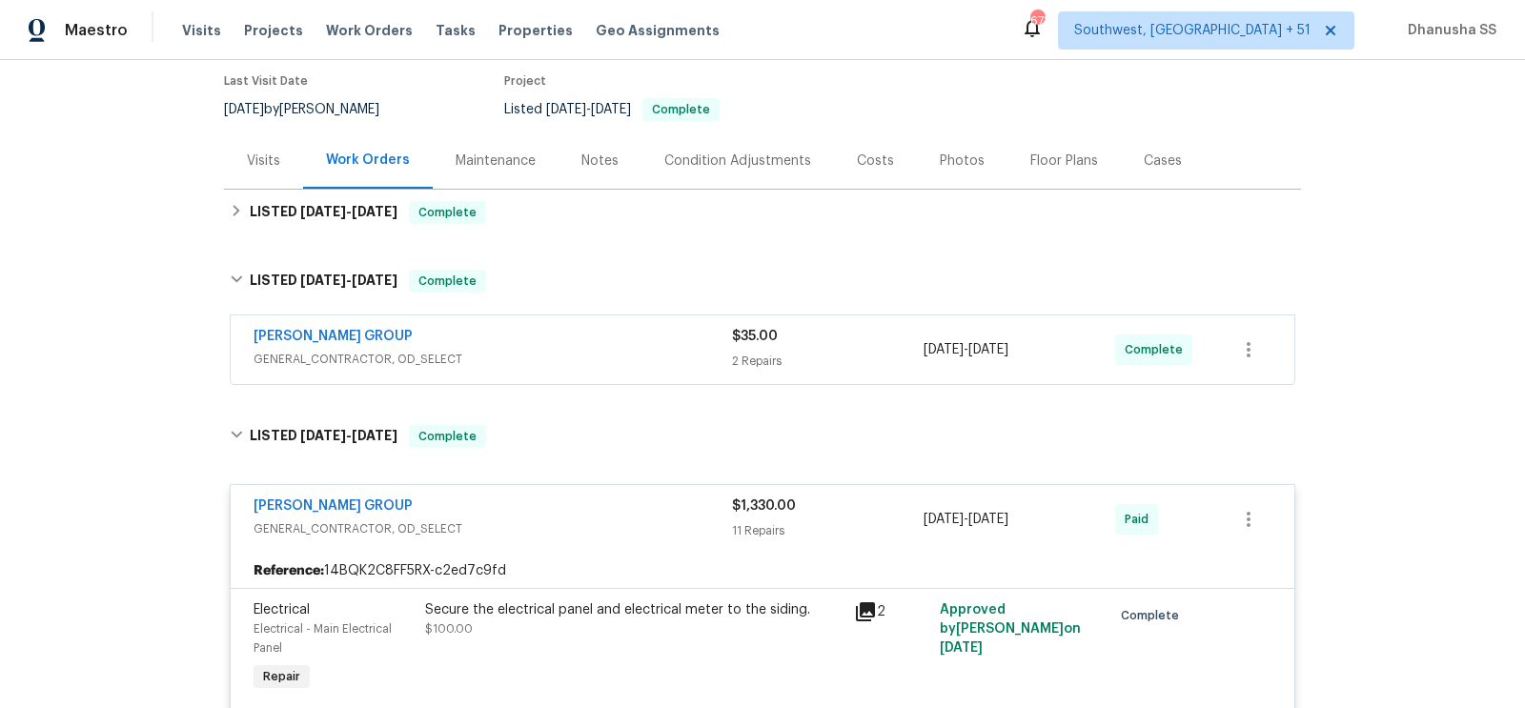
click at [641, 346] on div "[PERSON_NAME] GROUP" at bounding box center [493, 338] width 479 height 23
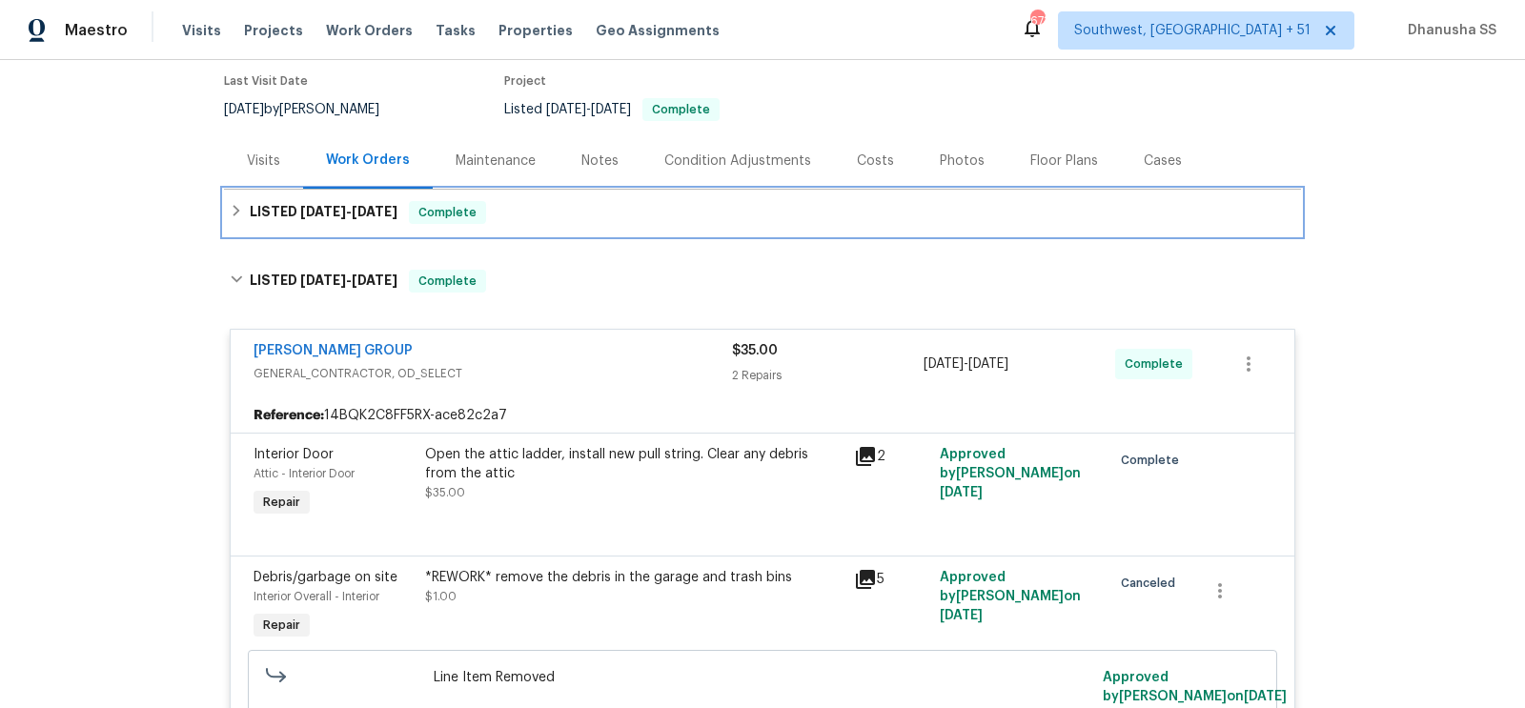
click at [561, 193] on div "LISTED [DATE] - [DATE] Complete" at bounding box center [762, 213] width 1077 height 46
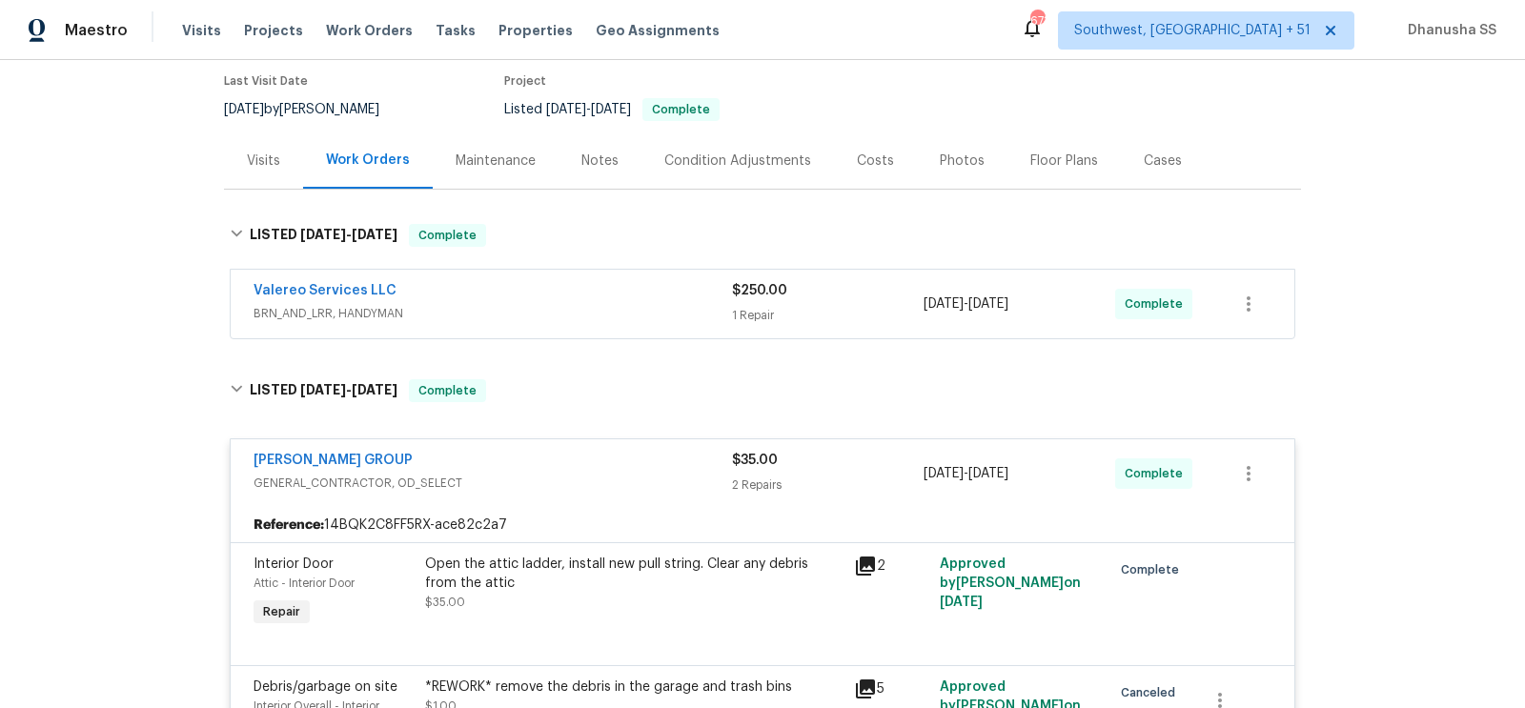
click at [648, 309] on span "BRN_AND_LRR, HANDYMAN" at bounding box center [493, 313] width 479 height 19
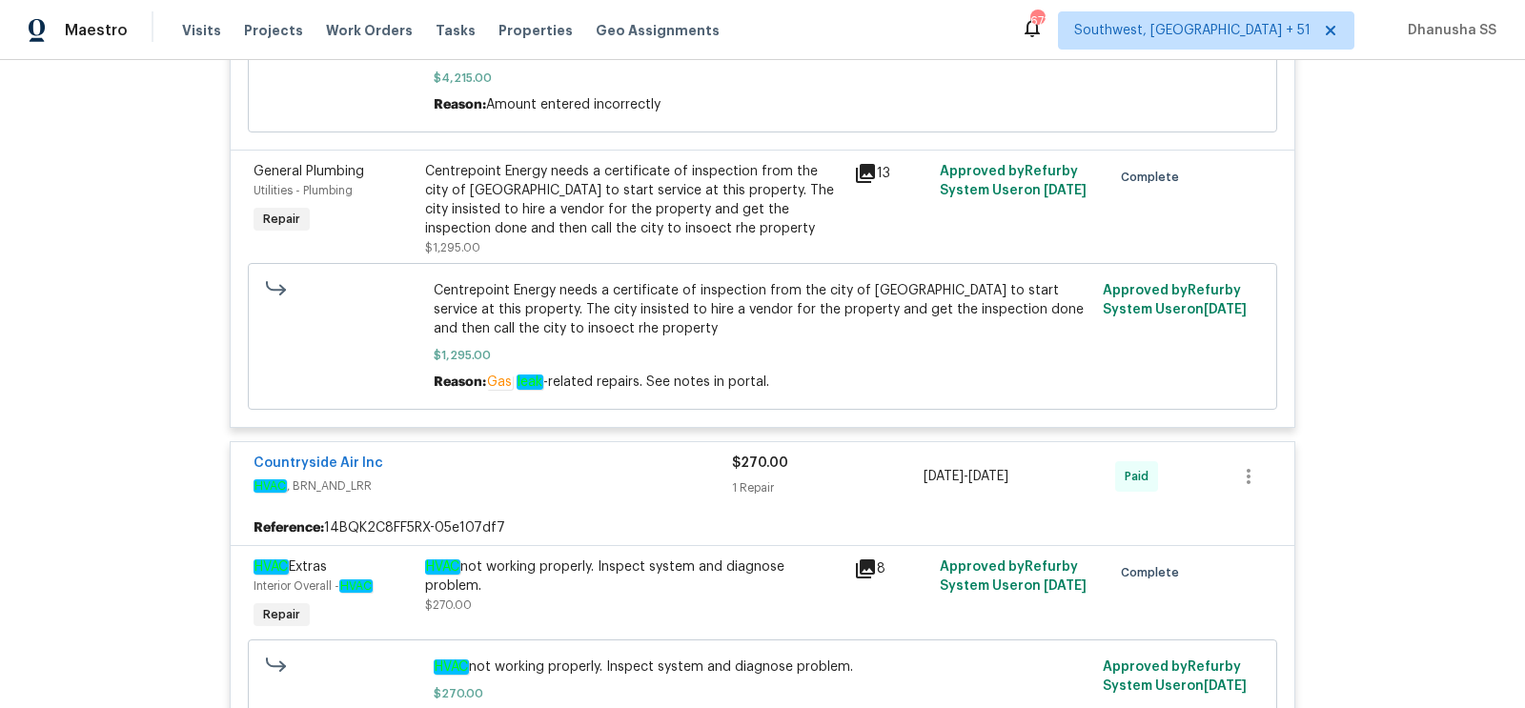
scroll to position [6930, 0]
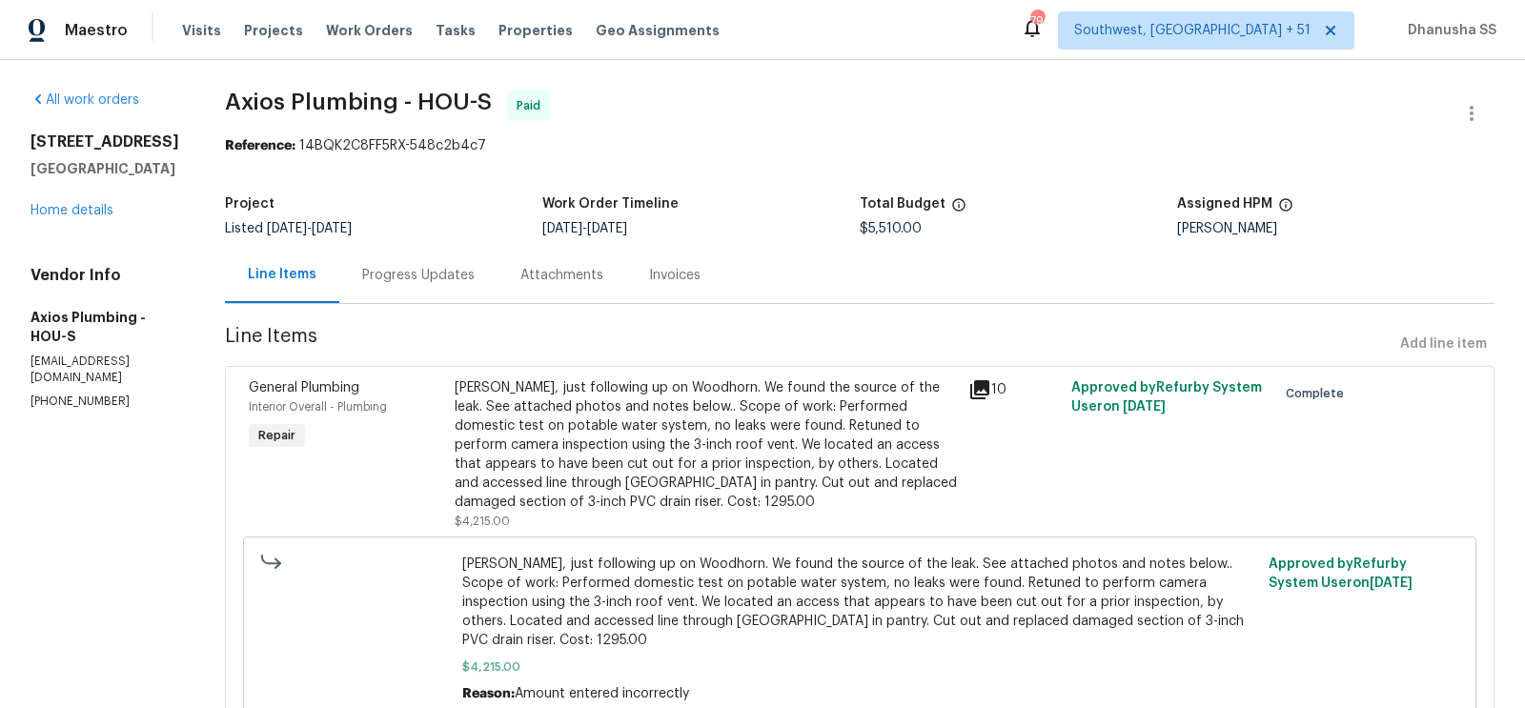
click at [428, 282] on div "Progress Updates" at bounding box center [418, 275] width 112 height 19
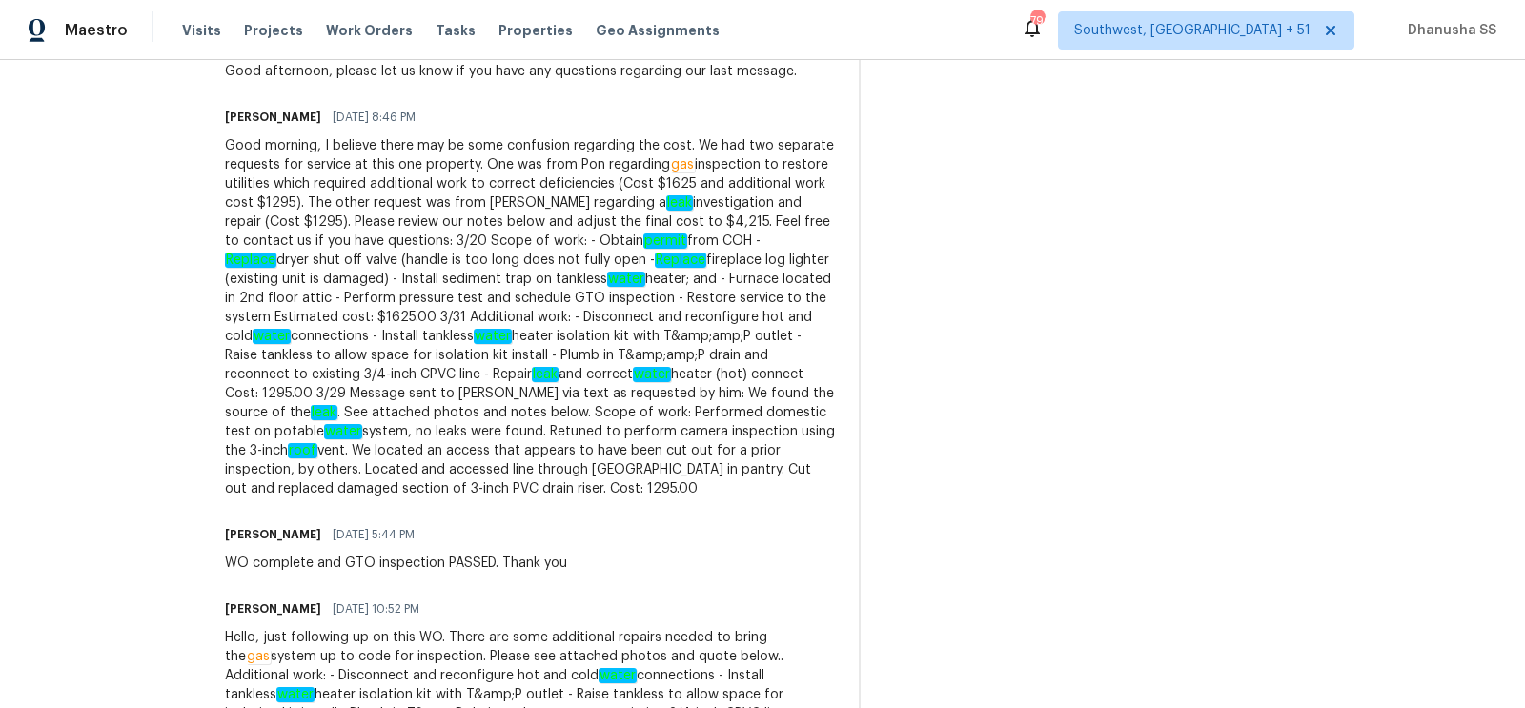
scroll to position [1015, 0]
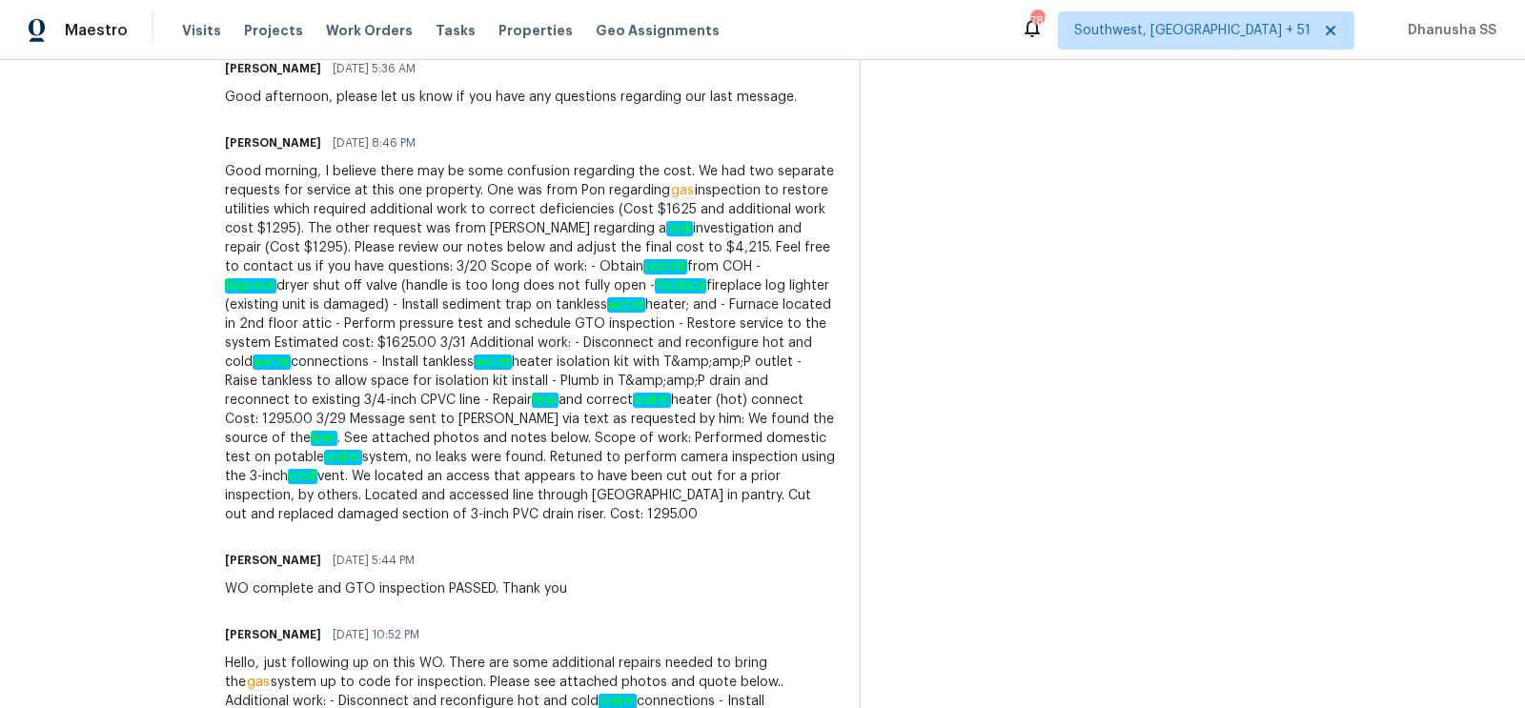
drag, startPoint x: 210, startPoint y: 387, endPoint x: 410, endPoint y: 381, distance: 200.3
click at [410, 381] on div "Good morning, I believe there may be some confusion regarding the cost. We had …" at bounding box center [530, 343] width 611 height 362
drag, startPoint x: 523, startPoint y: 382, endPoint x: 209, endPoint y: 387, distance: 314.6
click at [225, 387] on div "Good morning, I believe there may be some confusion regarding the cost. We had …" at bounding box center [530, 343] width 611 height 362
